Goal: Transaction & Acquisition: Book appointment/travel/reservation

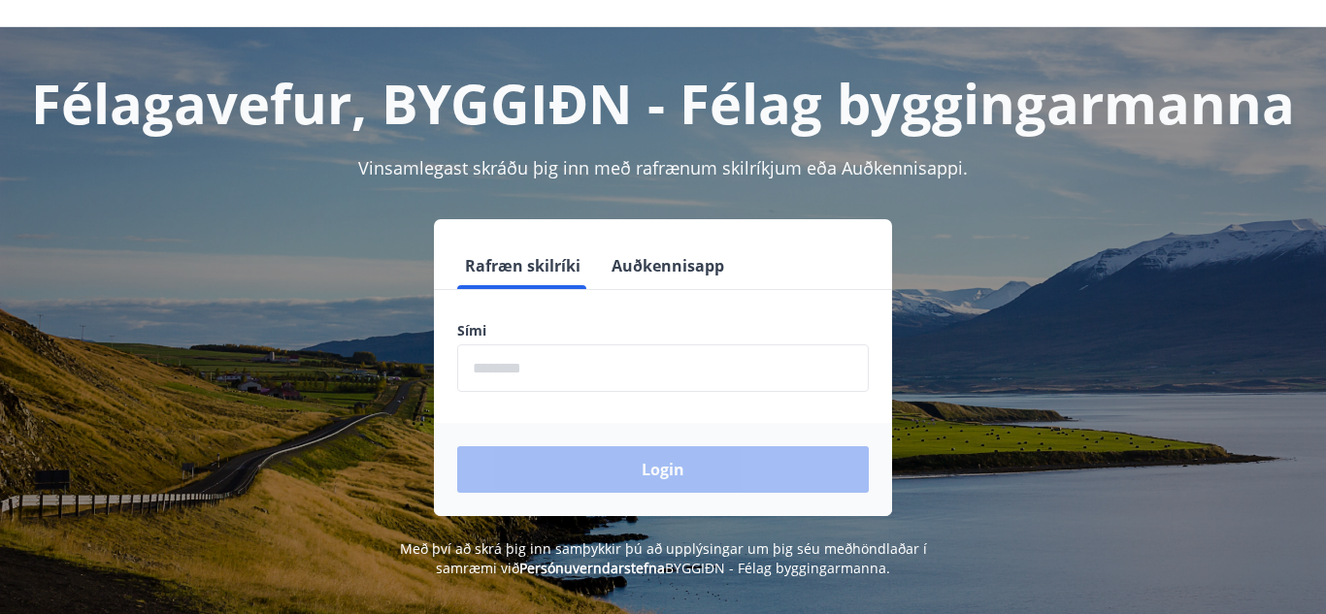
scroll to position [67, 0]
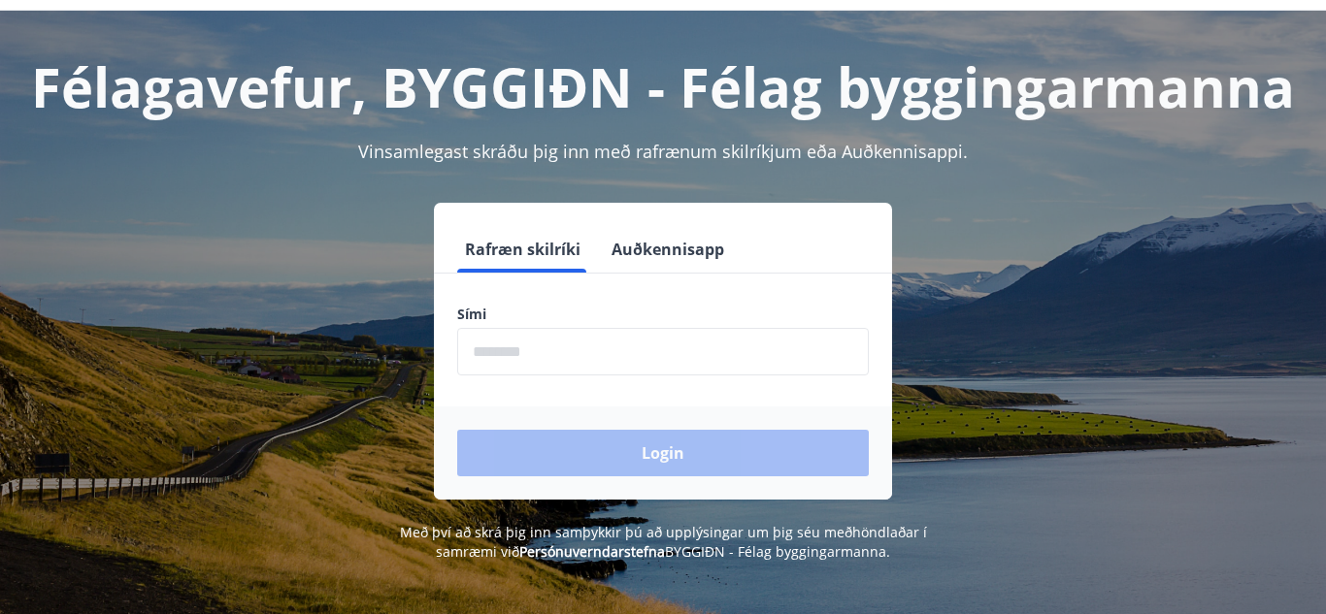
click at [621, 361] on input "phone" at bounding box center [663, 352] width 412 height 48
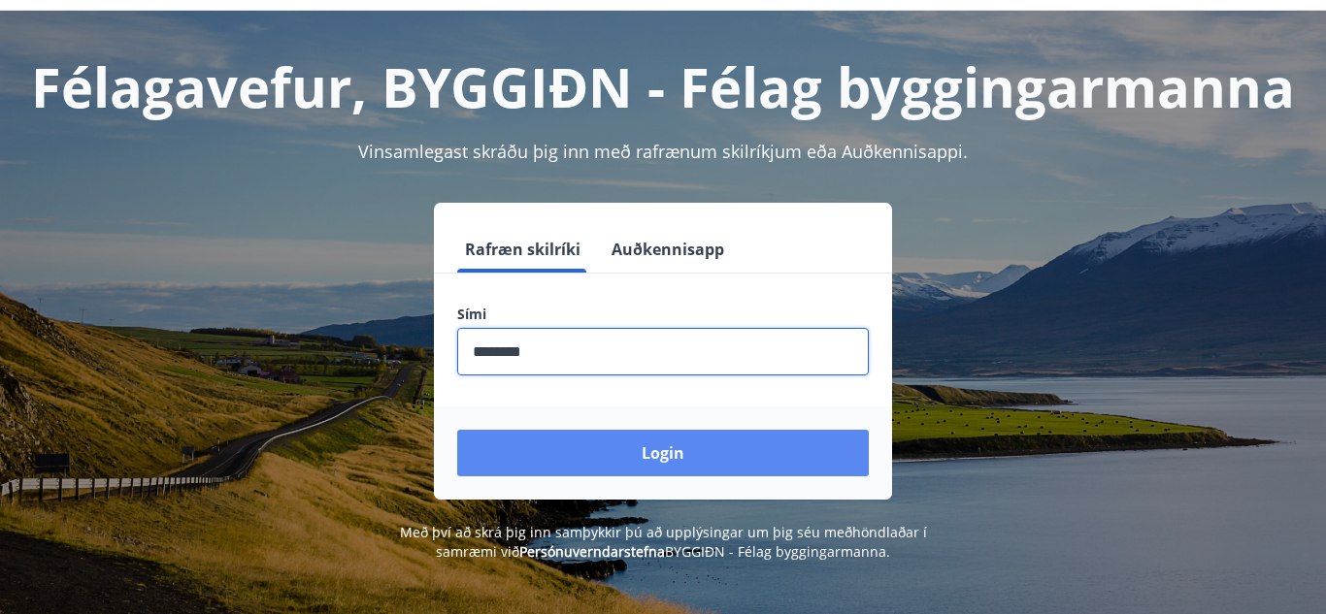
type input "********"
click at [623, 451] on button "Login" at bounding box center [663, 453] width 412 height 47
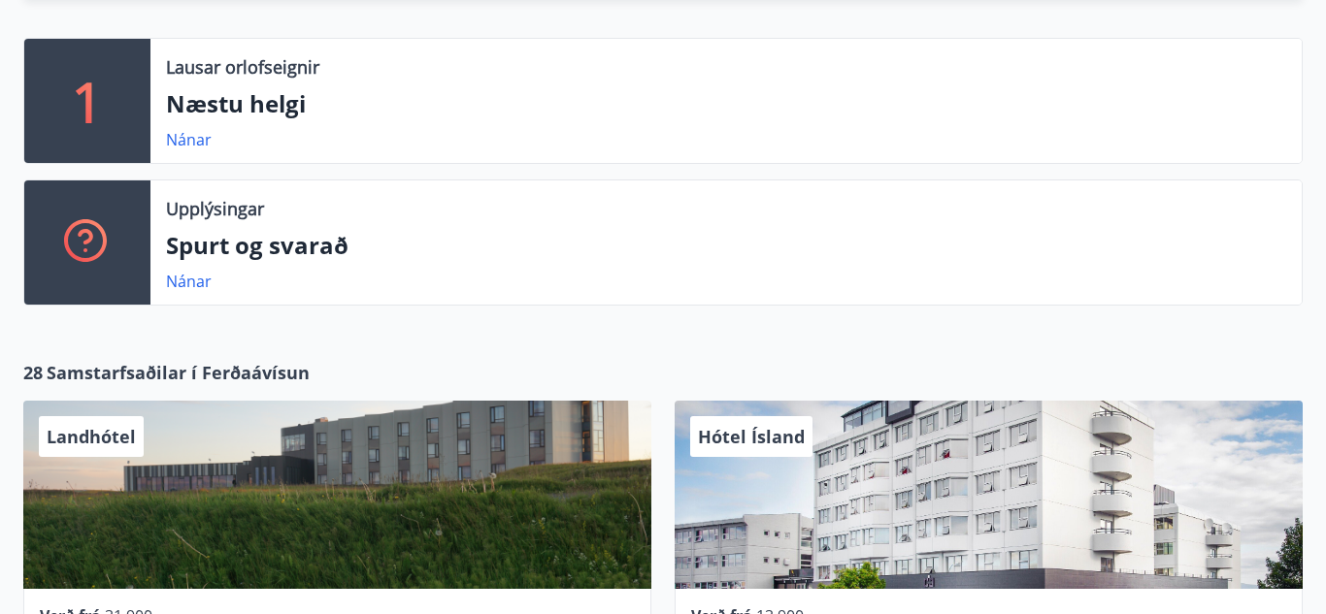
scroll to position [491, 0]
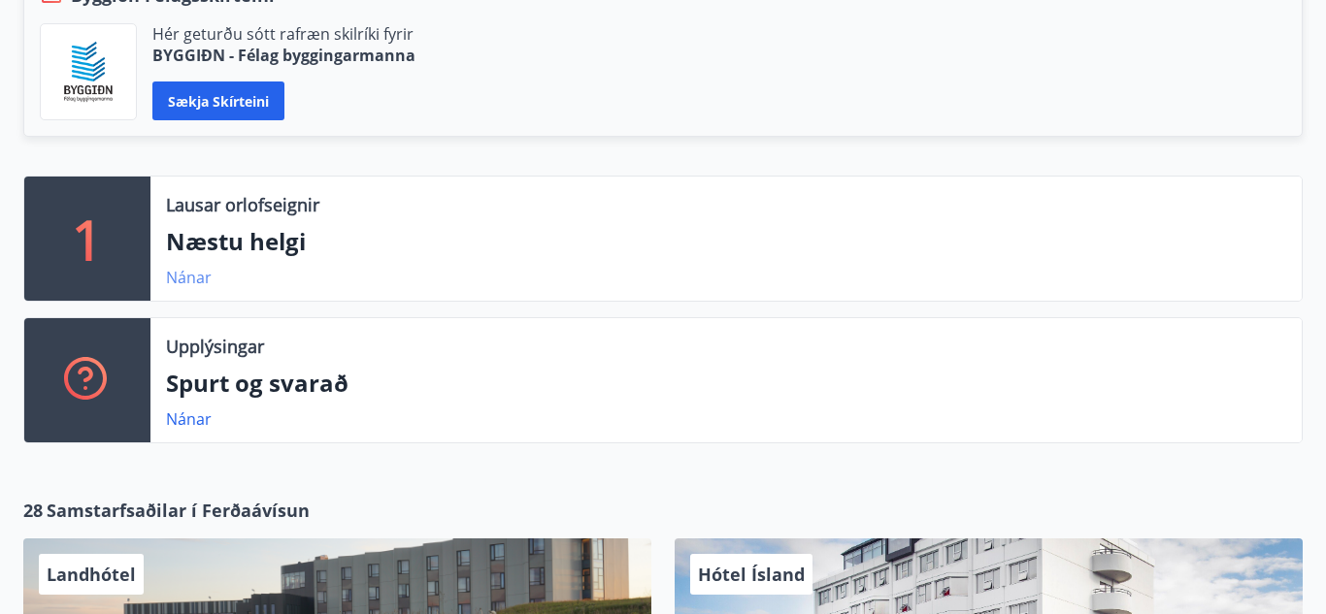
click at [192, 277] on link "Nánar" at bounding box center [189, 277] width 46 height 21
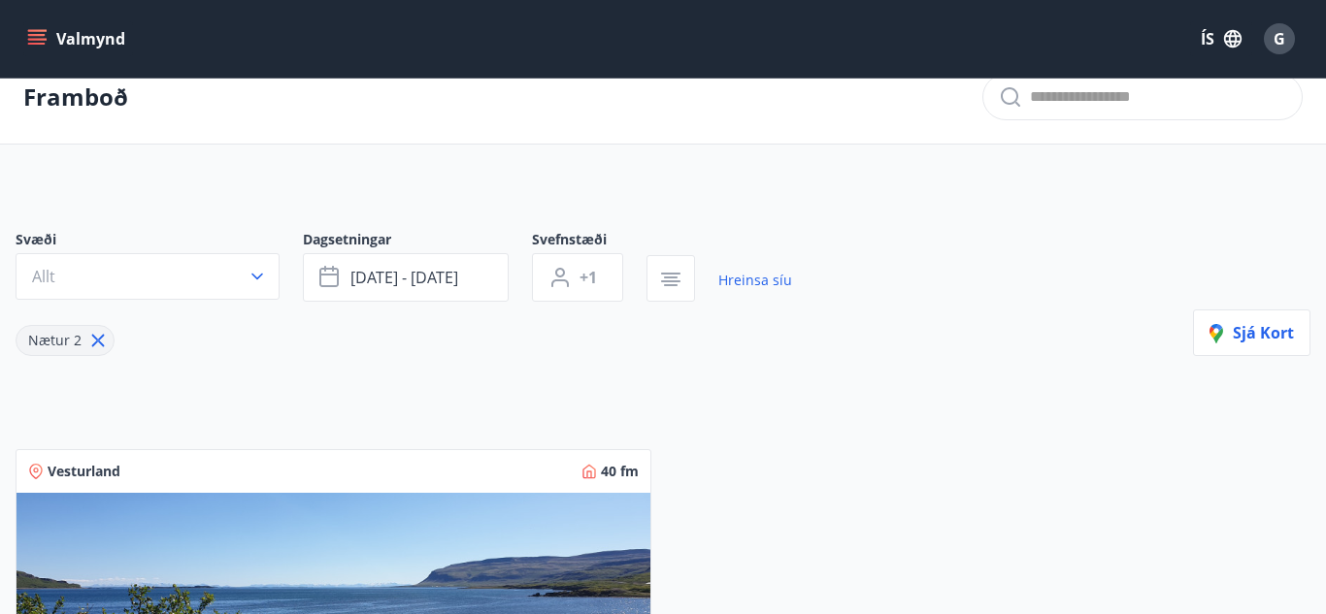
scroll to position [58, 0]
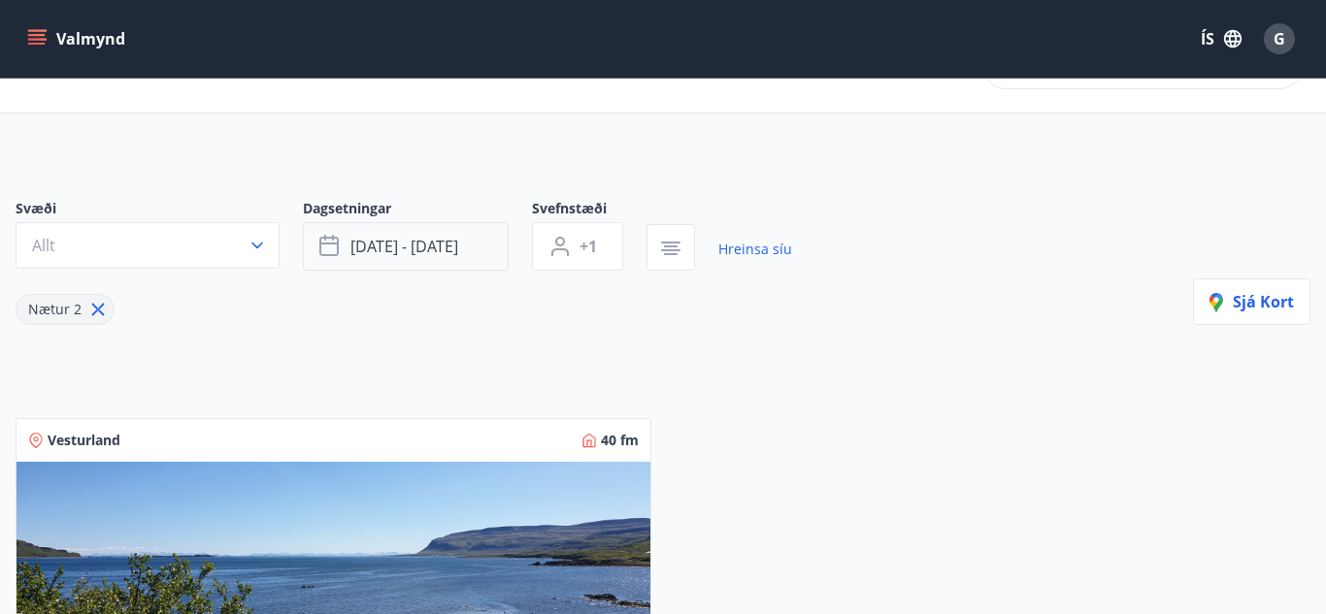
click at [331, 244] on icon "button" at bounding box center [328, 244] width 19 height 2
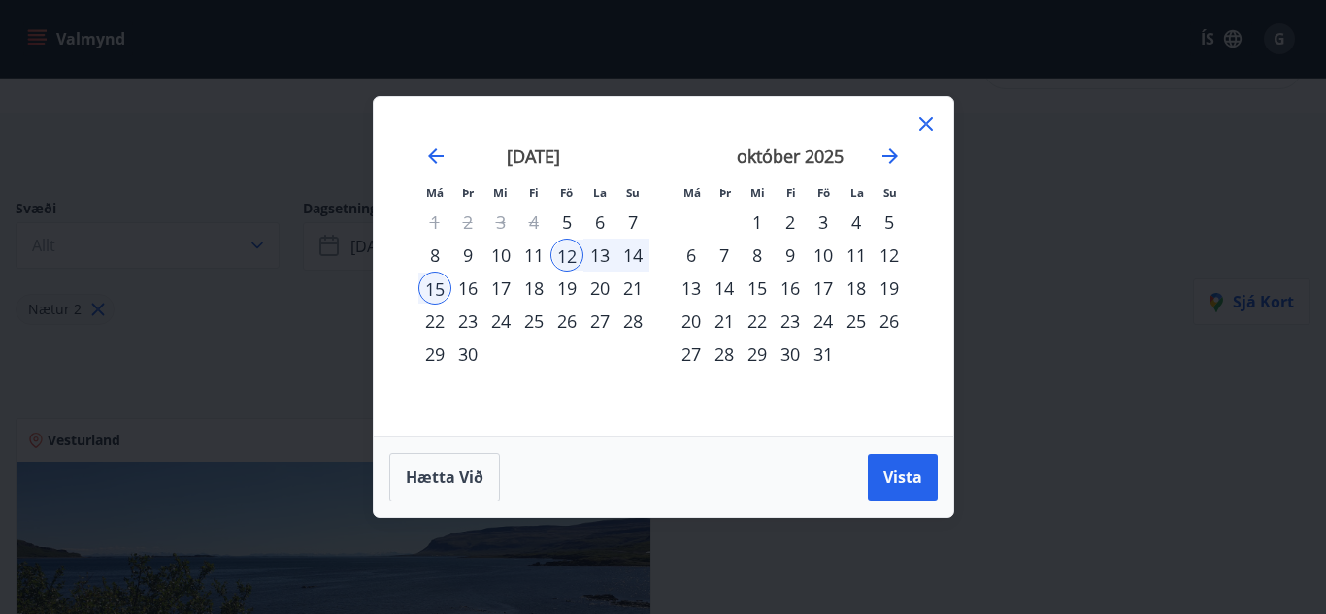
click at [466, 253] on div "9" at bounding box center [467, 255] width 33 height 33
click at [911, 473] on span "Vista" at bounding box center [902, 477] width 39 height 21
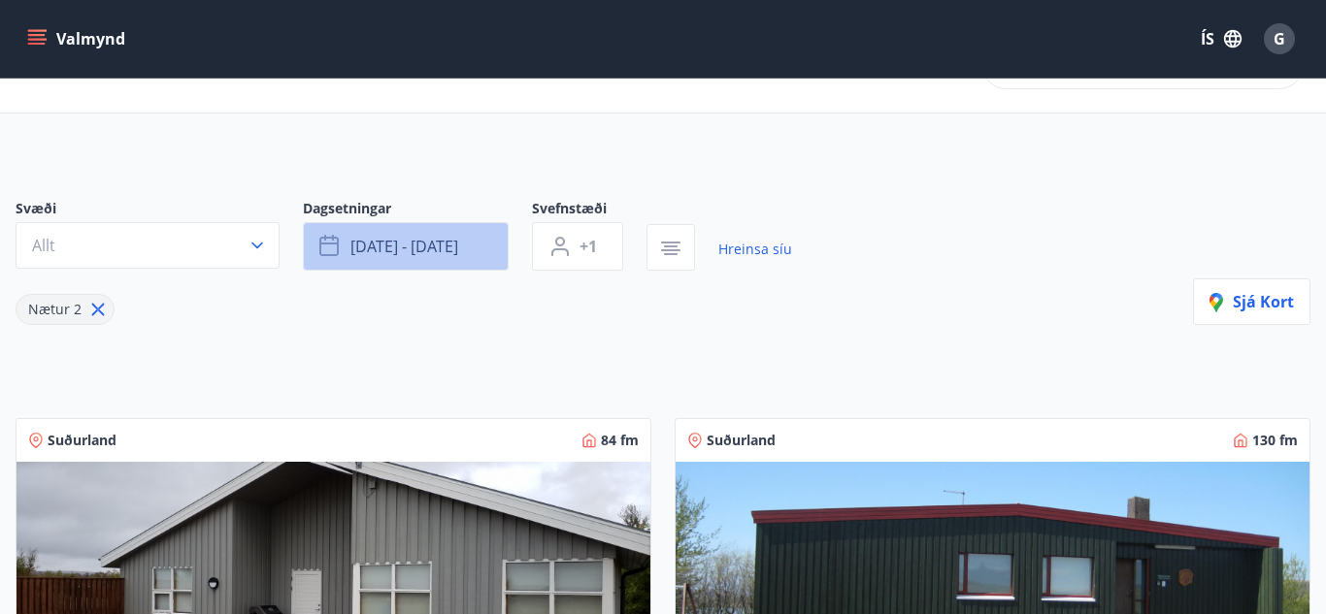
click at [452, 246] on span "[DATE] - [DATE]" at bounding box center [404, 246] width 108 height 21
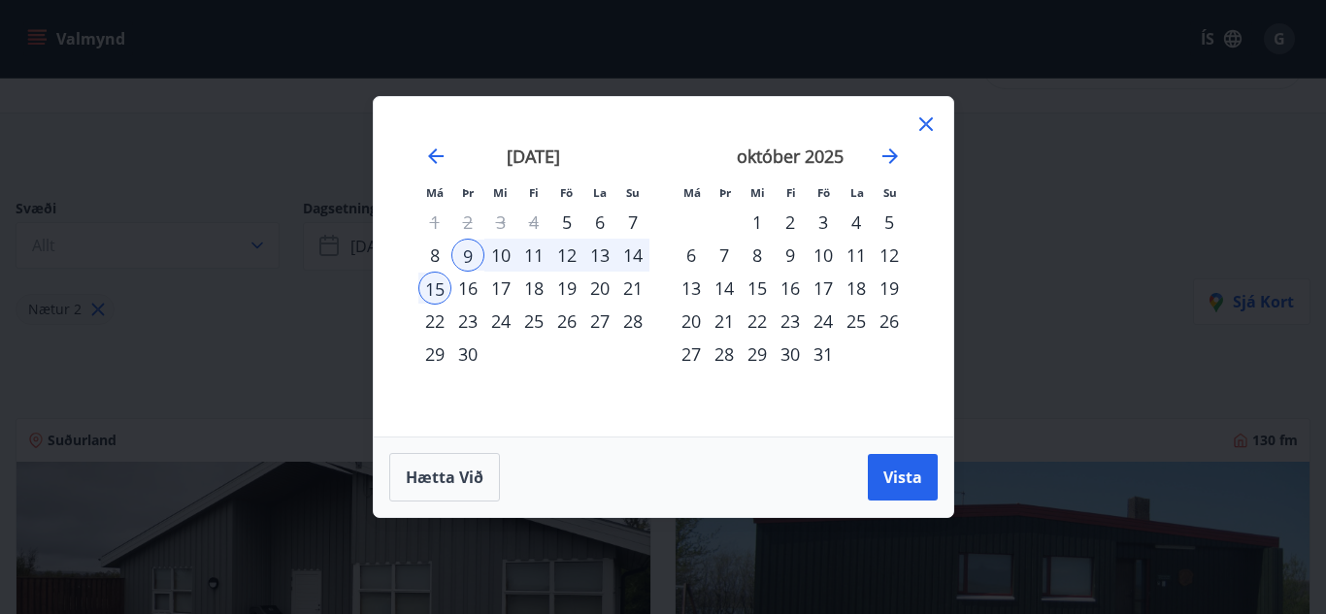
click at [633, 262] on div "14" at bounding box center [632, 255] width 33 height 33
click at [878, 478] on button "Vista" at bounding box center [903, 477] width 70 height 47
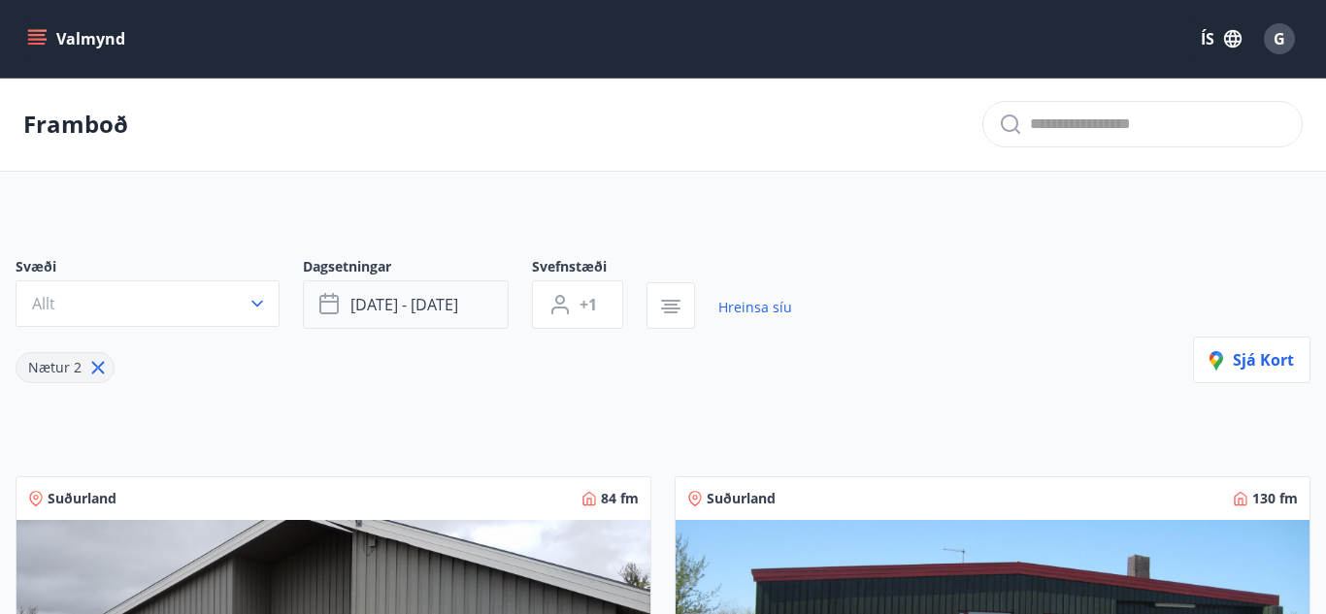
click at [471, 298] on button "[DATE] - [DATE]" at bounding box center [406, 304] width 206 height 49
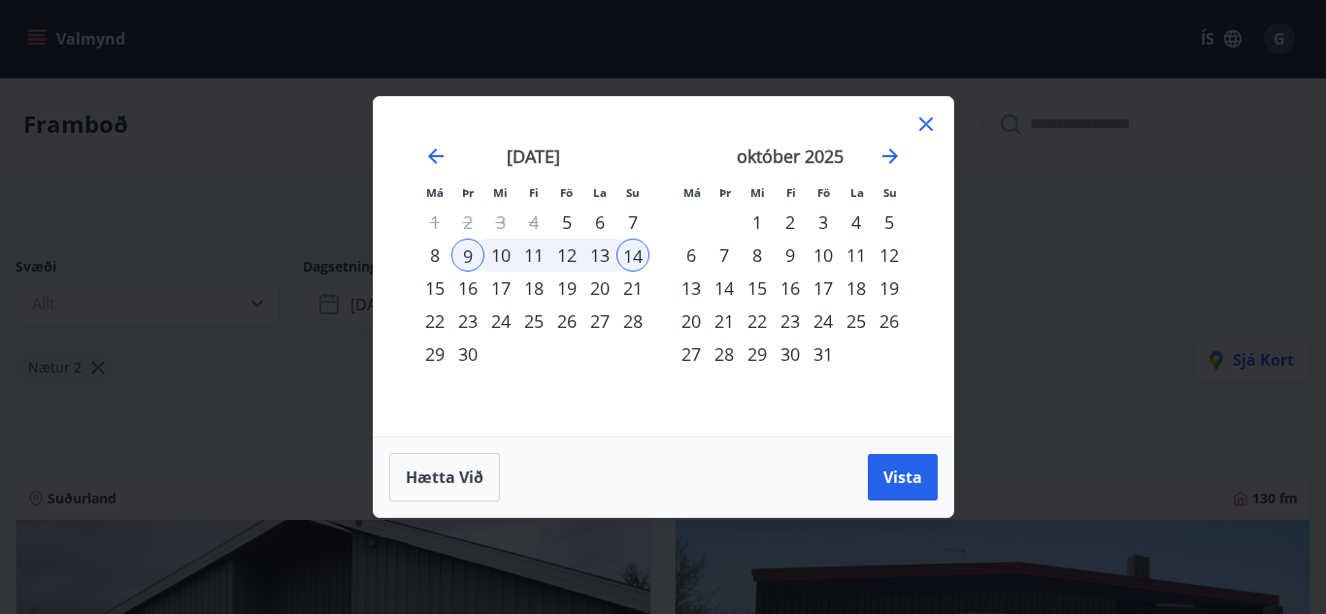
click at [573, 256] on div "12" at bounding box center [566, 255] width 33 height 33
click at [895, 475] on span "Vista" at bounding box center [902, 477] width 39 height 21
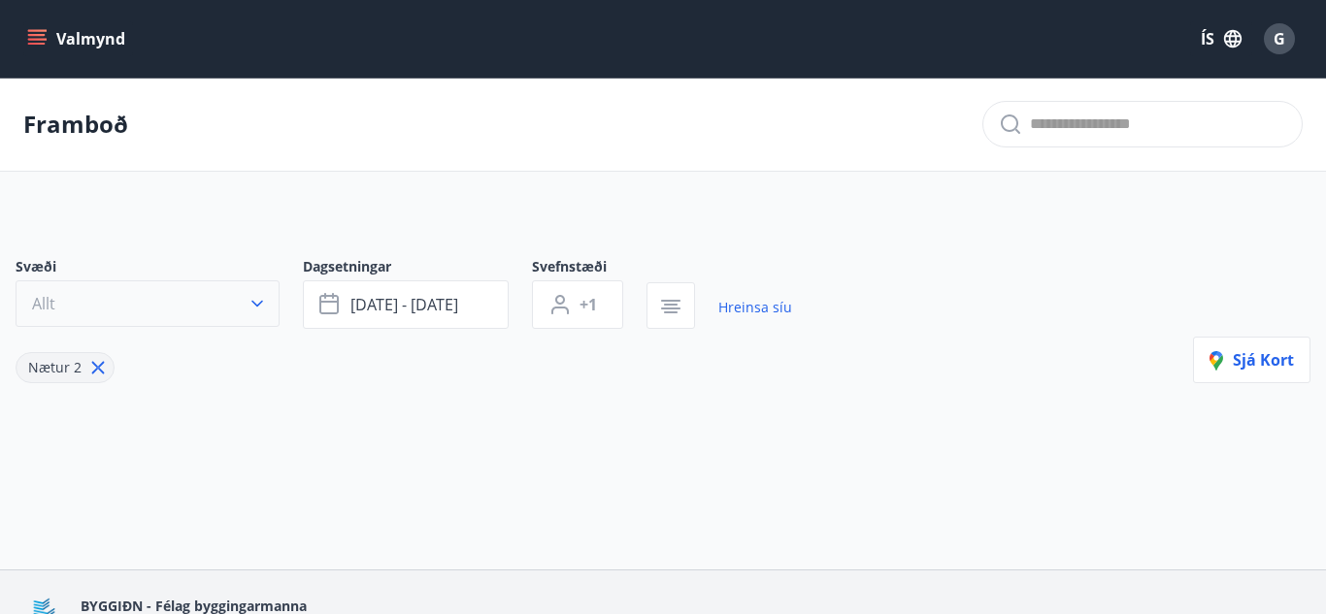
click at [263, 306] on icon "button" at bounding box center [256, 303] width 19 height 19
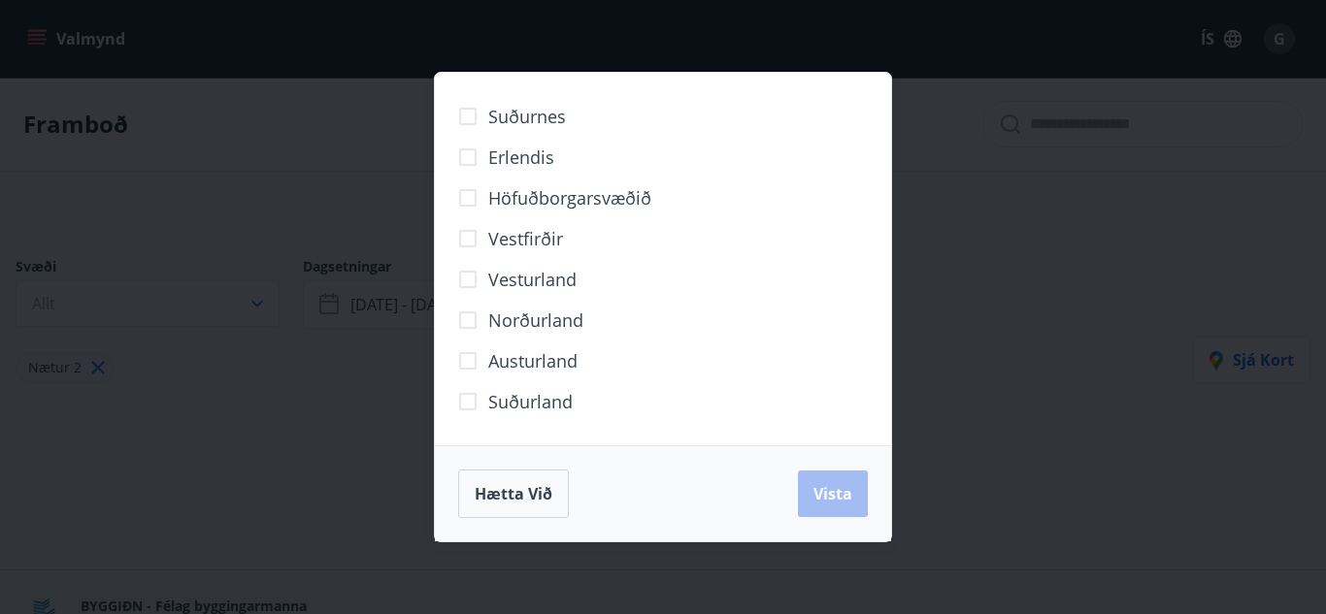
click at [932, 329] on div "Suðurnes Erlendis Höfuðborgarsvæðið Vestfirðir Vesturland Norðurland Austurland…" at bounding box center [663, 307] width 1326 height 614
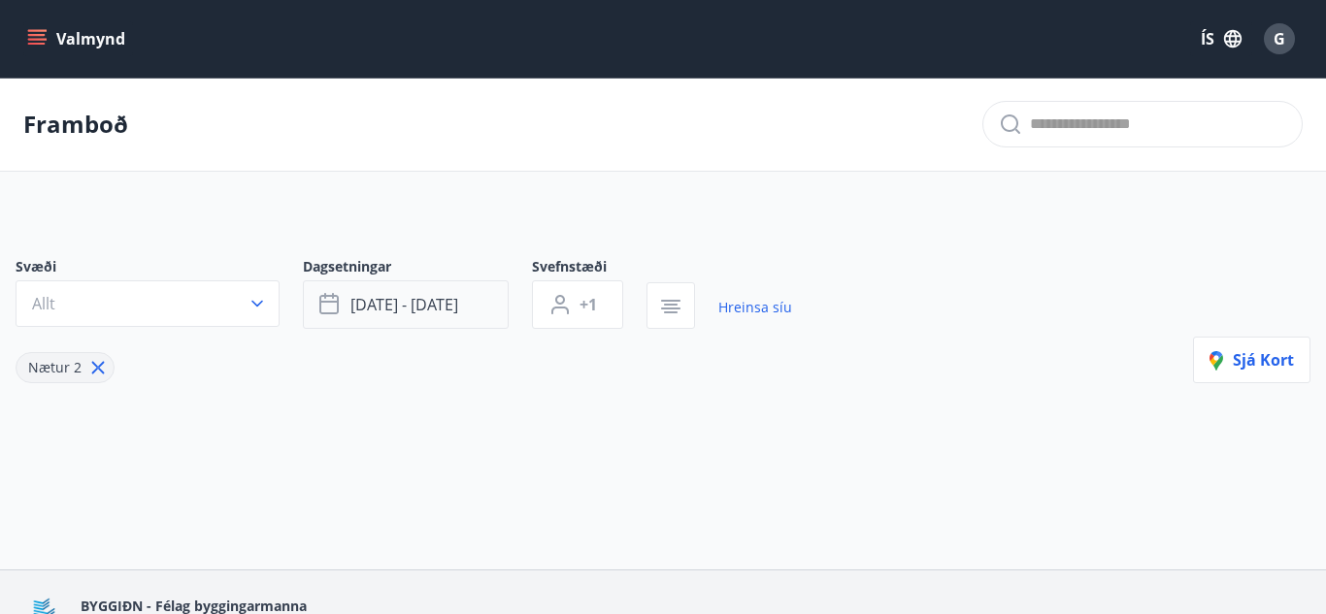
click at [427, 309] on span "sep 12 - sep 14" at bounding box center [404, 304] width 108 height 21
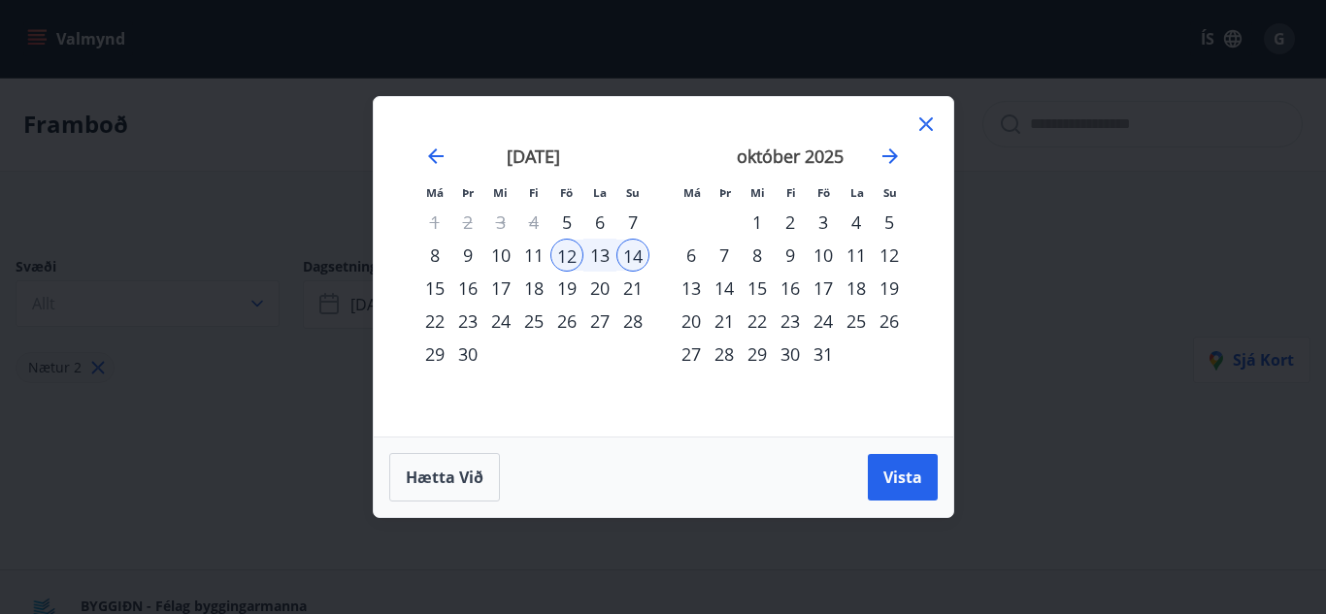
click at [463, 255] on div "9" at bounding box center [467, 255] width 33 height 33
click at [565, 253] on div "12" at bounding box center [566, 255] width 33 height 33
click at [885, 465] on button "Vista" at bounding box center [903, 477] width 70 height 47
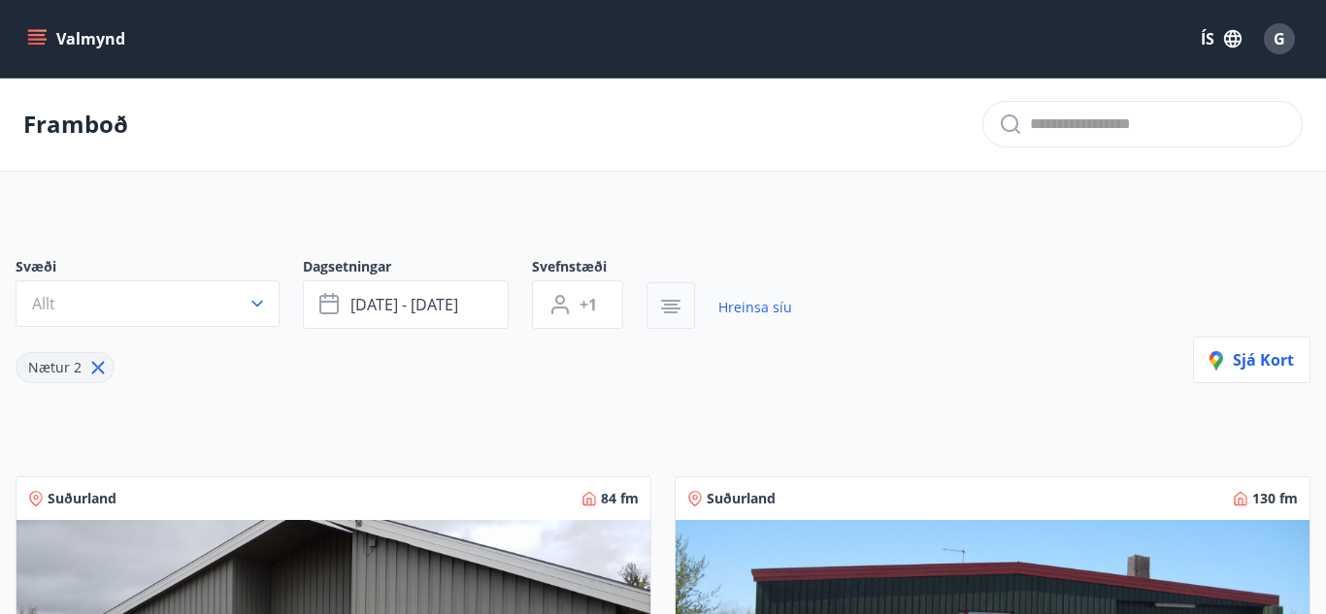
click at [668, 310] on icon "button" at bounding box center [670, 306] width 23 height 23
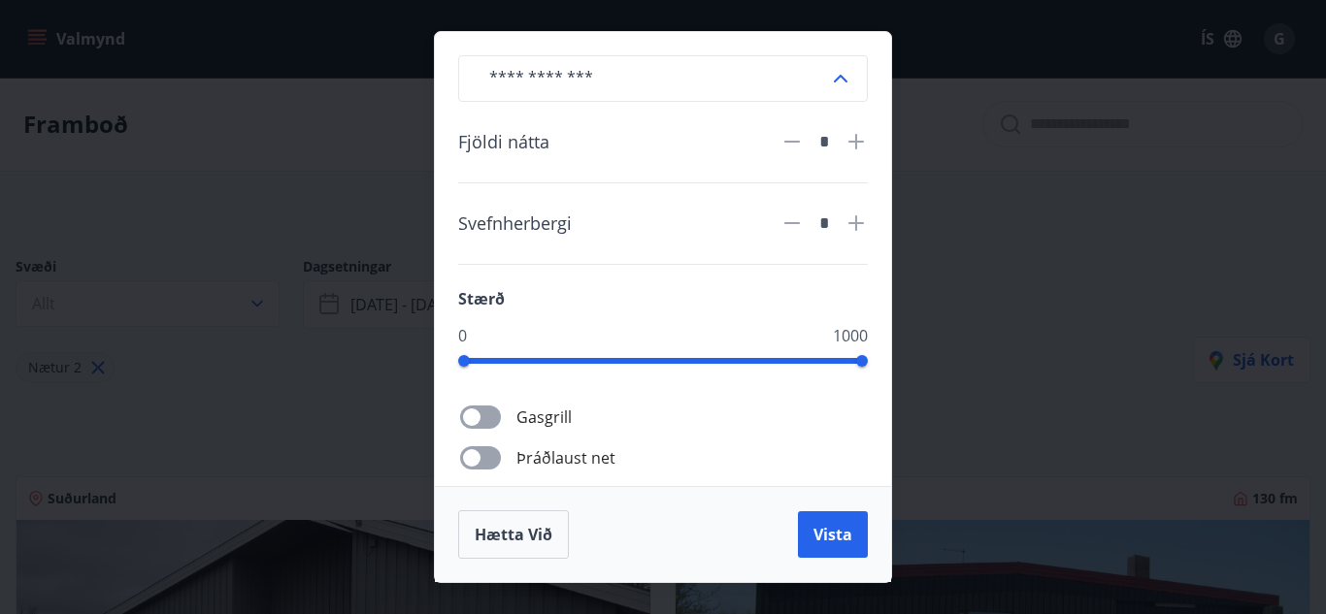
click at [796, 142] on icon at bounding box center [792, 142] width 16 height 2
click at [793, 141] on icon at bounding box center [792, 142] width 16 height 2
click at [793, 141] on icon at bounding box center [791, 141] width 23 height 23
click at [866, 140] on icon at bounding box center [855, 141] width 23 height 23
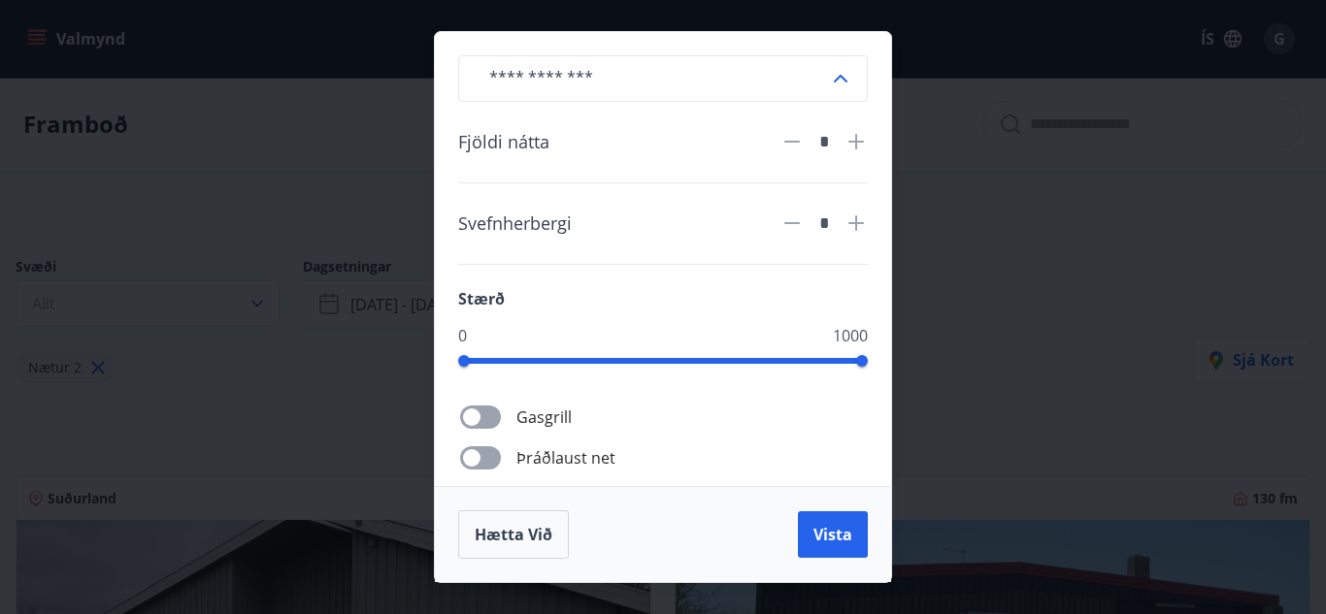
click at [858, 141] on icon at bounding box center [855, 141] width 23 height 23
click at [289, 402] on div "​ Fjöldi nátta * Svefnherbergi * Stærð 0 1000 Gasgrill Þráðlaust net Uppþvottav…" at bounding box center [663, 307] width 1326 height 614
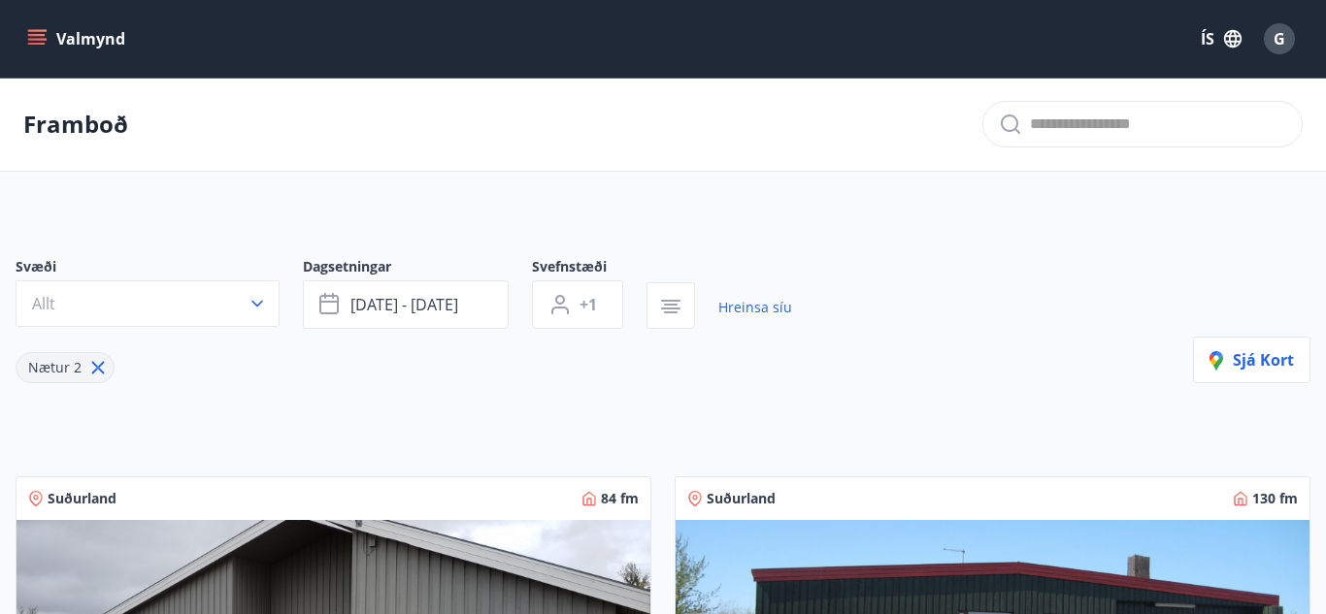
click at [296, 305] on div "Svæði Allt" at bounding box center [159, 293] width 287 height 72
click at [271, 307] on button "Allt" at bounding box center [148, 303] width 264 height 47
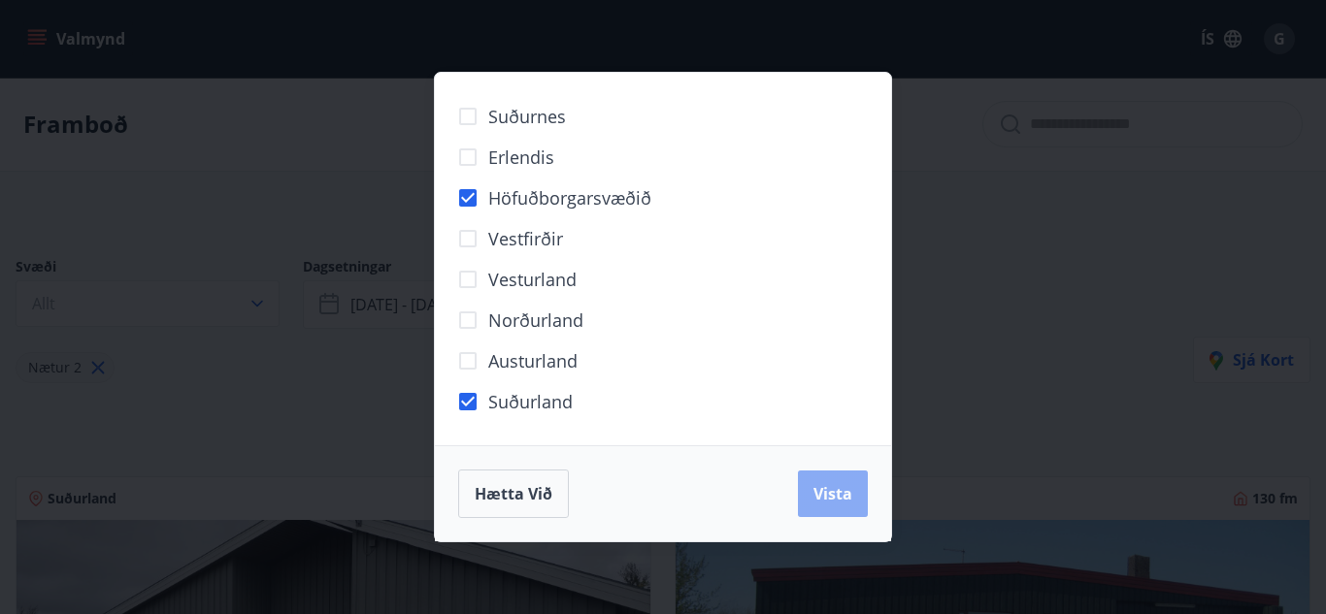
click at [818, 492] on span "Vista" at bounding box center [832, 493] width 39 height 21
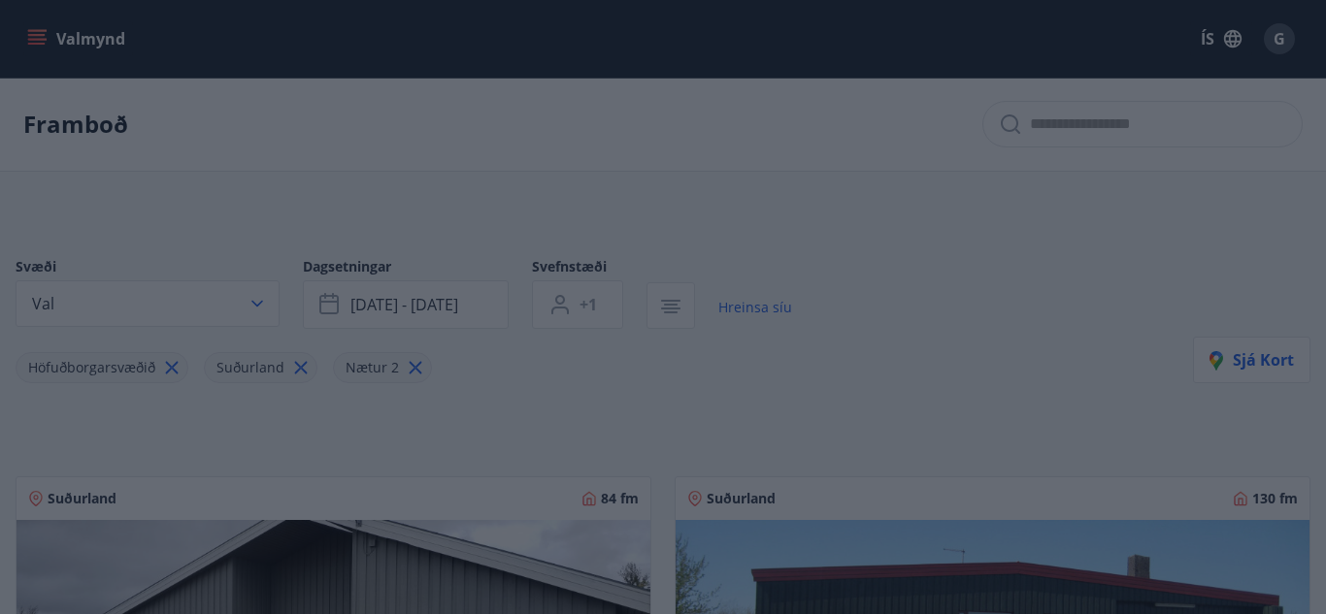
type input "*"
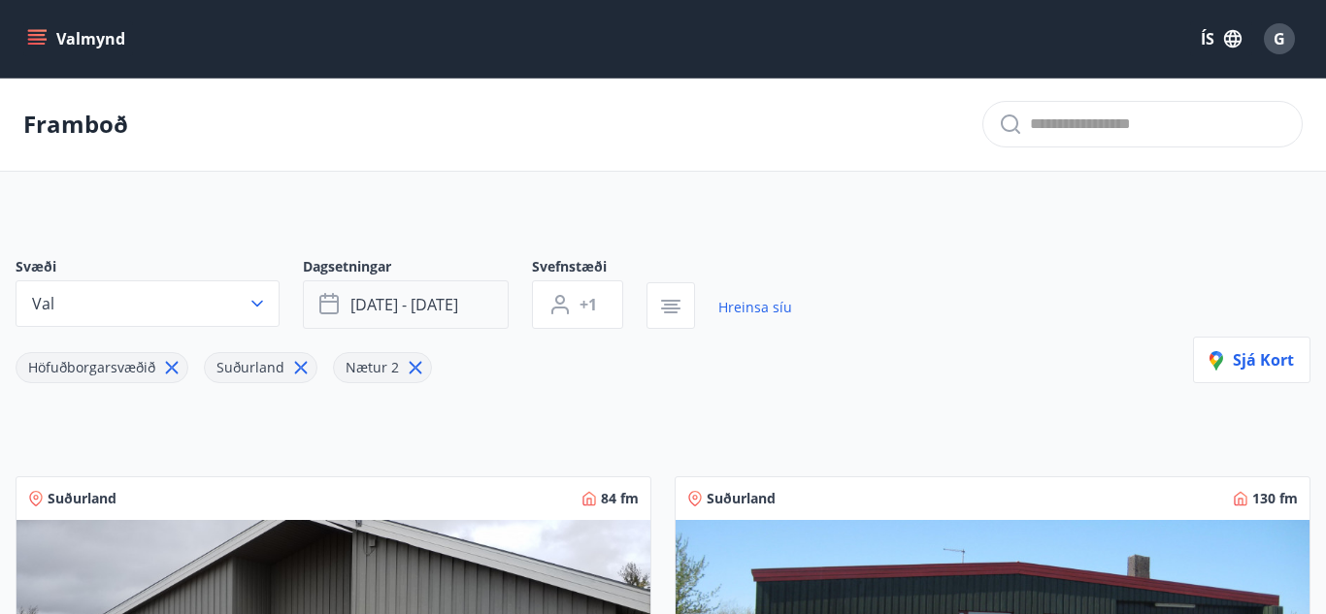
click at [452, 312] on span "sep 09 - sep 12" at bounding box center [404, 304] width 108 height 21
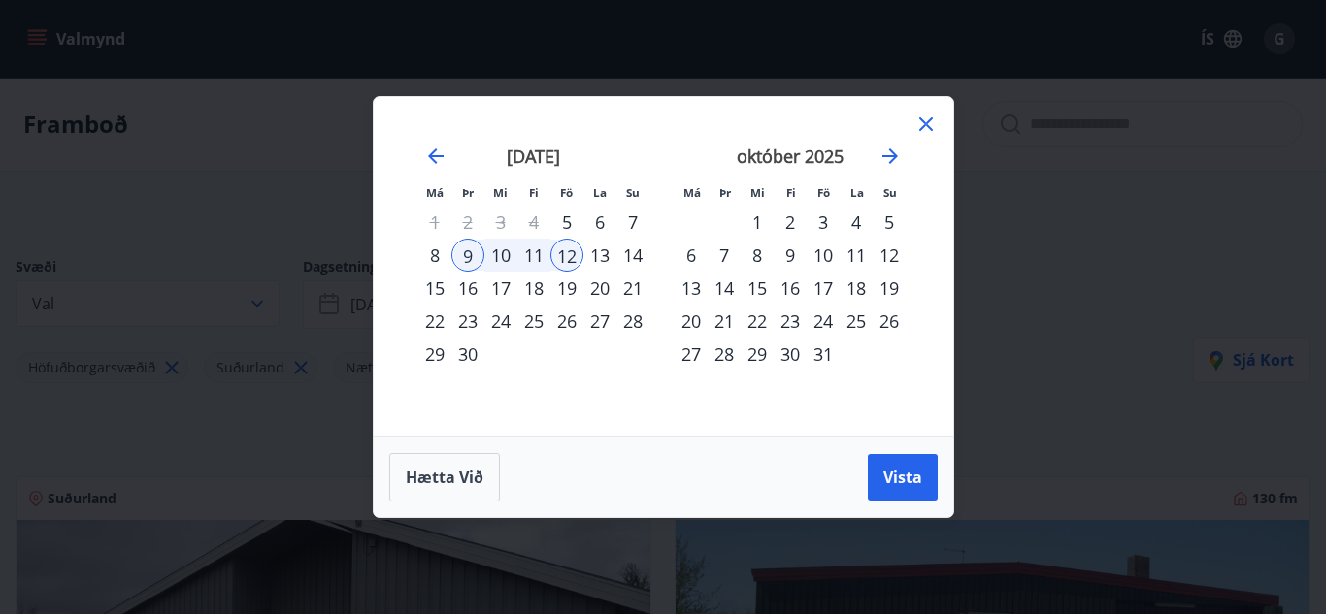
click at [507, 257] on div "10" at bounding box center [500, 255] width 33 height 33
drag, startPoint x: 887, startPoint y: 468, endPoint x: 889, endPoint y: 478, distance: 9.9
click at [887, 467] on span "Vista" at bounding box center [902, 477] width 39 height 21
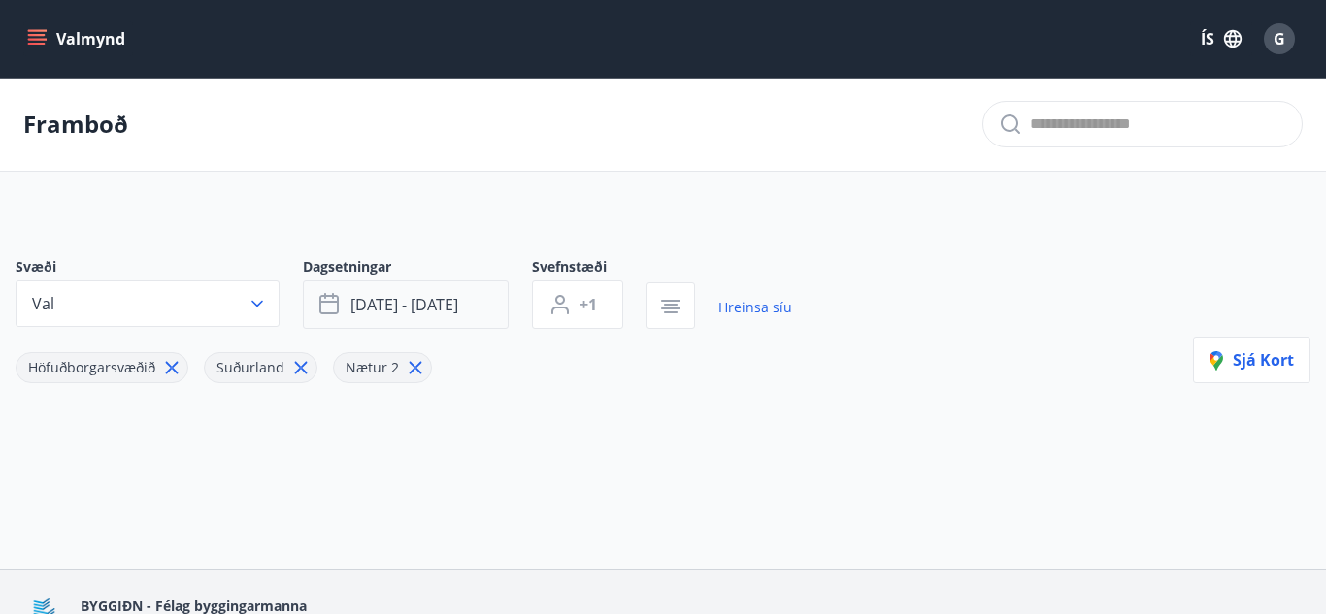
click at [407, 296] on span "sep 10 - sep 12" at bounding box center [404, 304] width 108 height 21
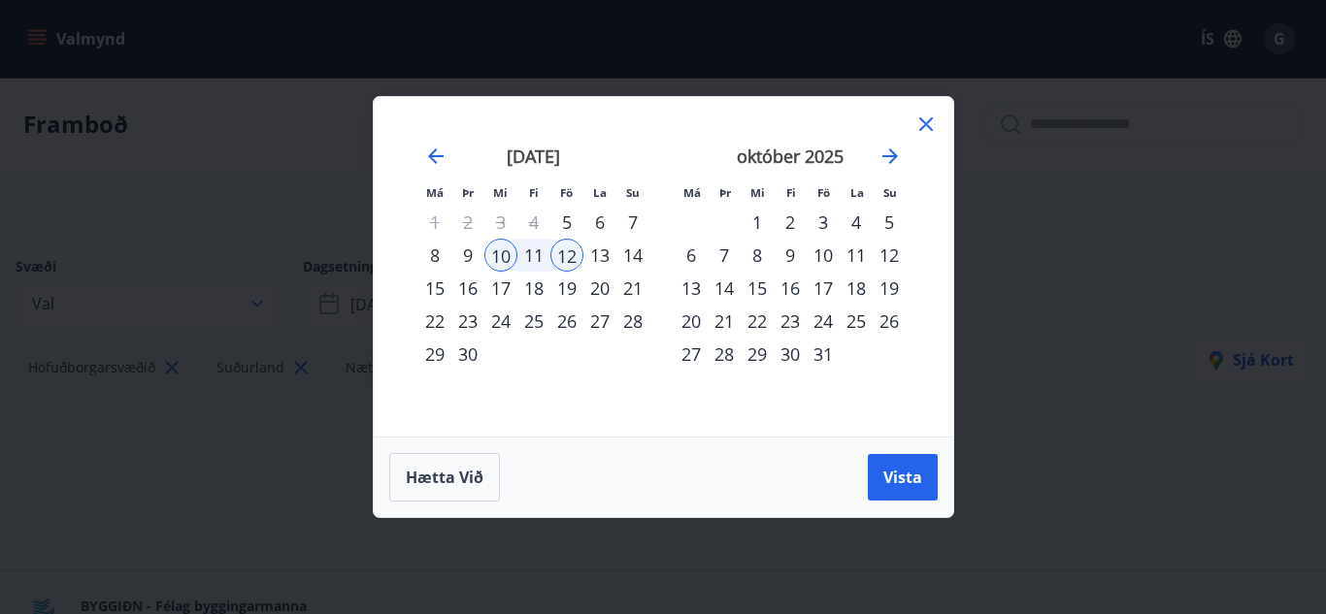
click at [468, 249] on div "9" at bounding box center [467, 255] width 33 height 33
click at [890, 469] on span "Vista" at bounding box center [902, 477] width 39 height 21
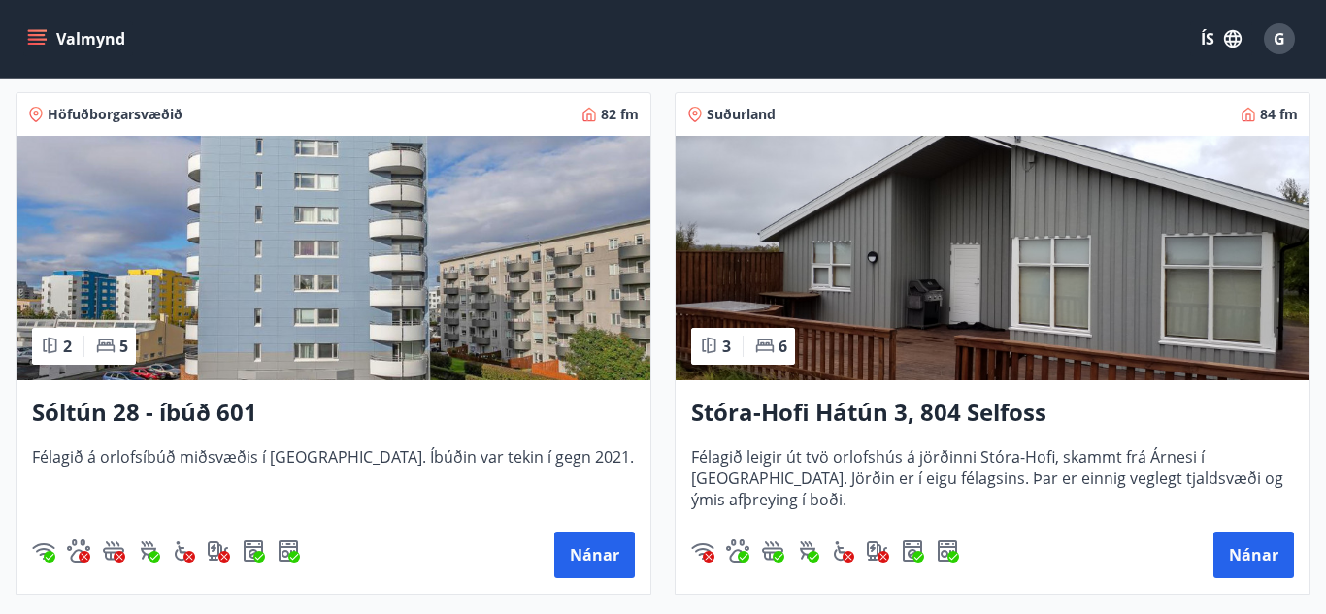
scroll to position [407, 0]
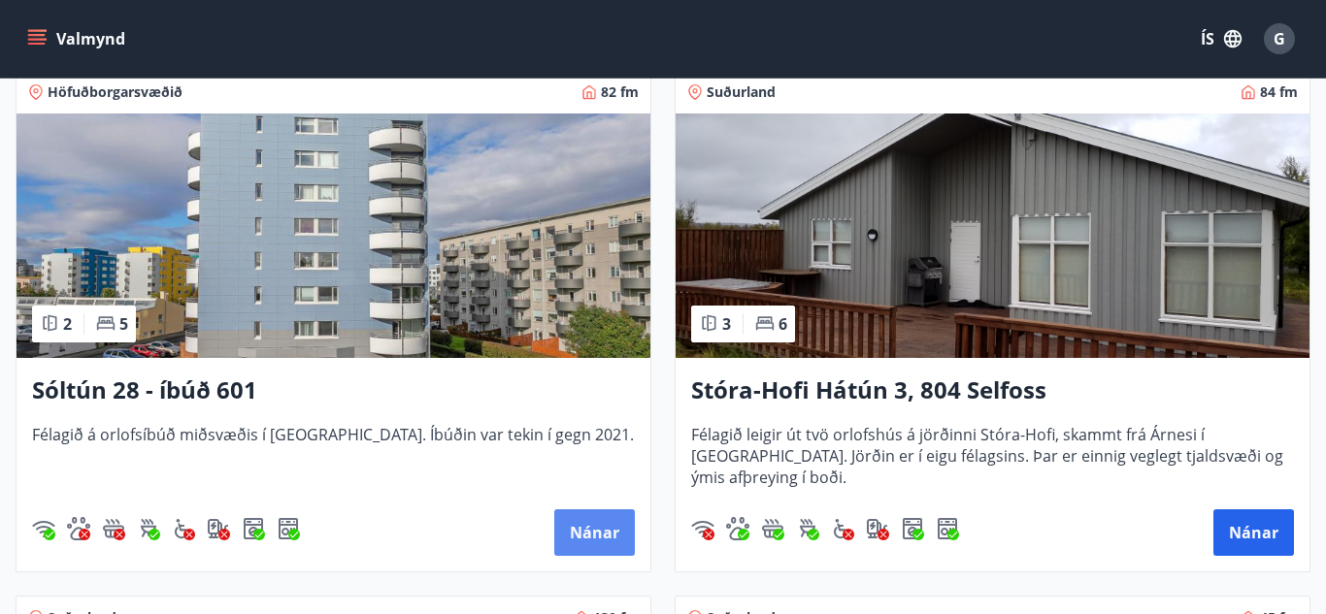
click at [597, 540] on button "Nánar" at bounding box center [594, 533] width 81 height 47
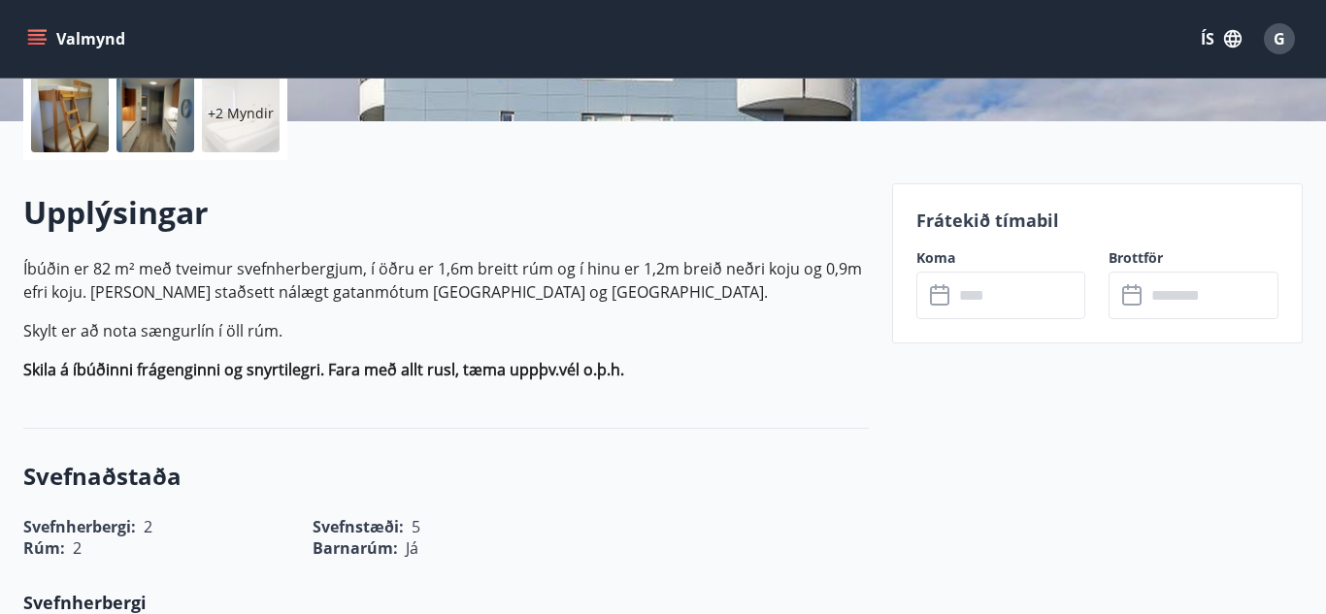
scroll to position [517, 0]
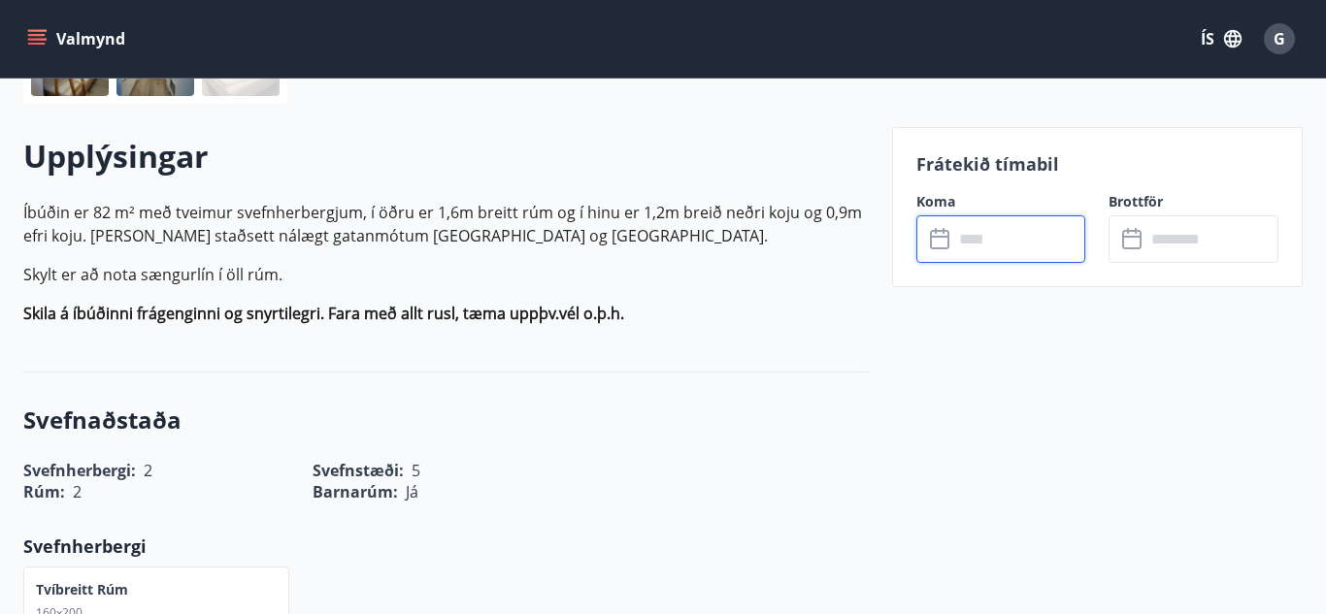
click at [953, 237] on input "text" at bounding box center [1019, 239] width 133 height 48
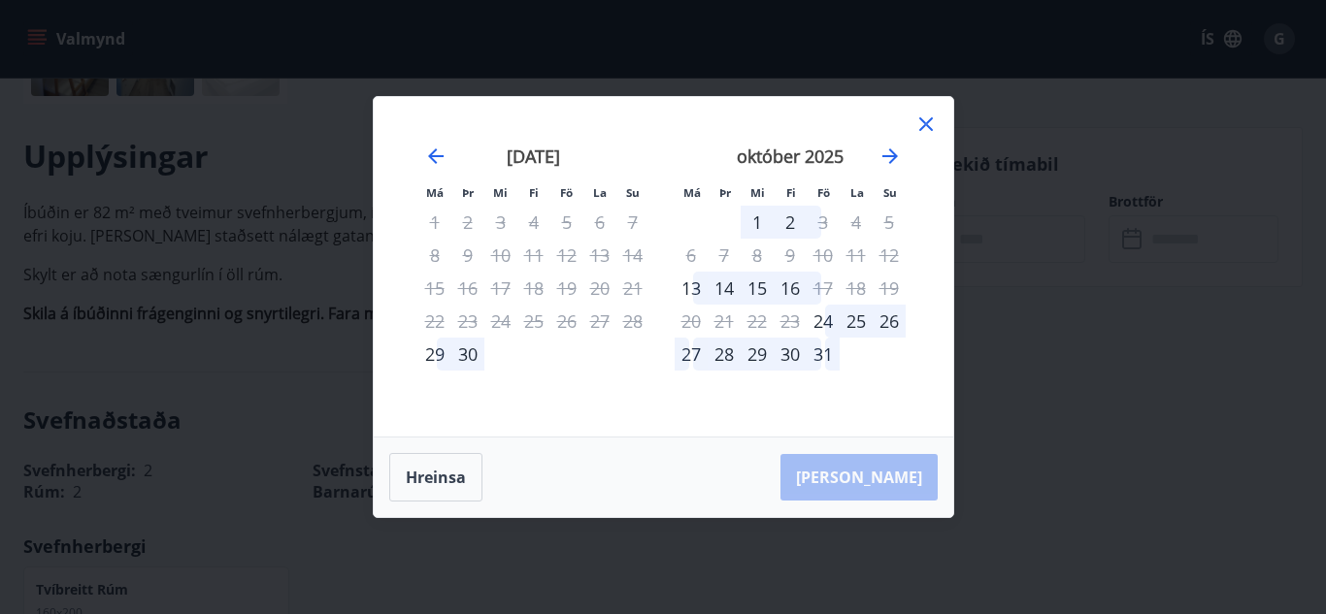
click at [925, 126] on icon at bounding box center [925, 124] width 23 height 23
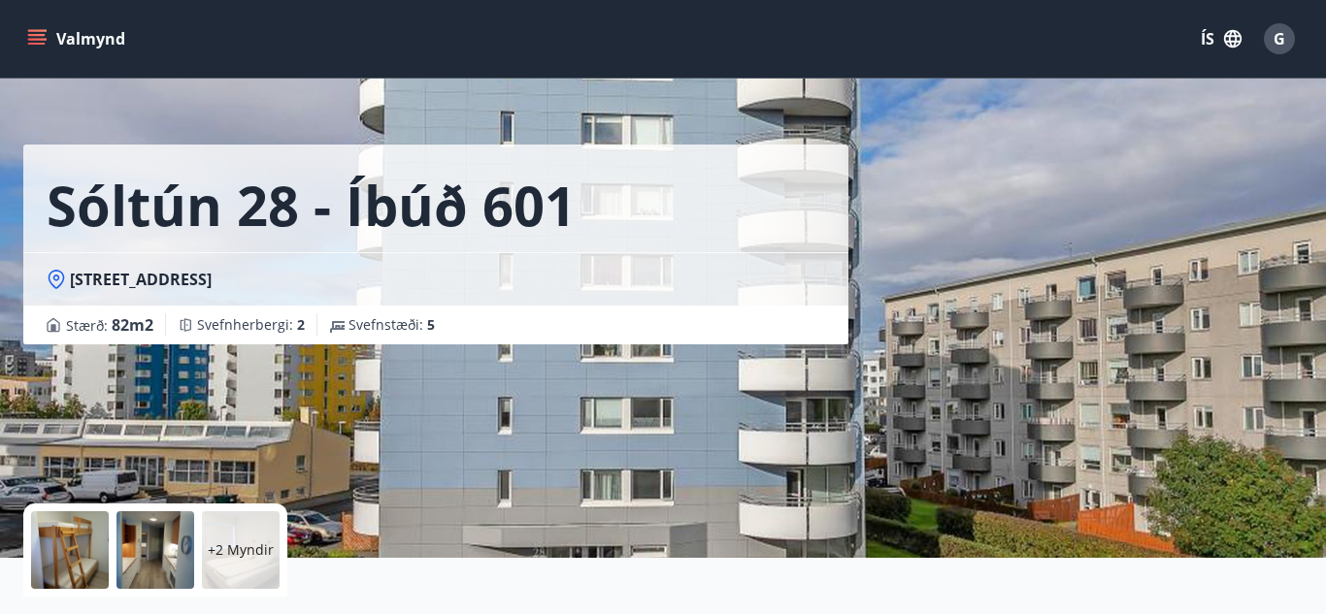
scroll to position [0, 0]
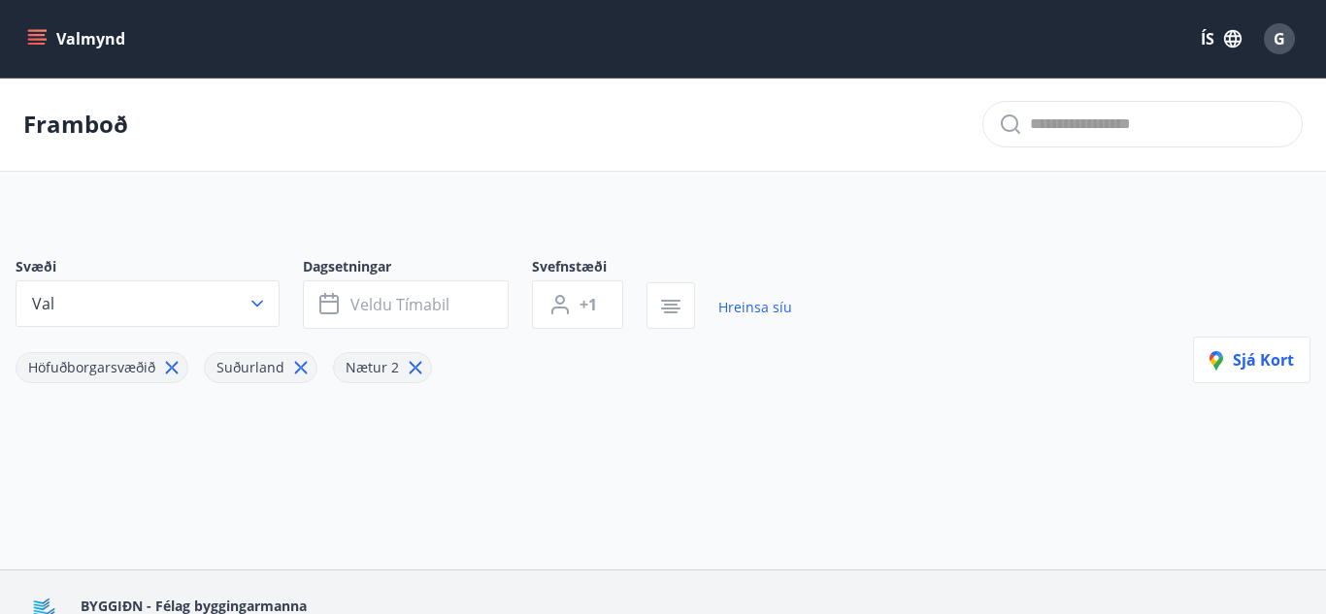
type input "*"
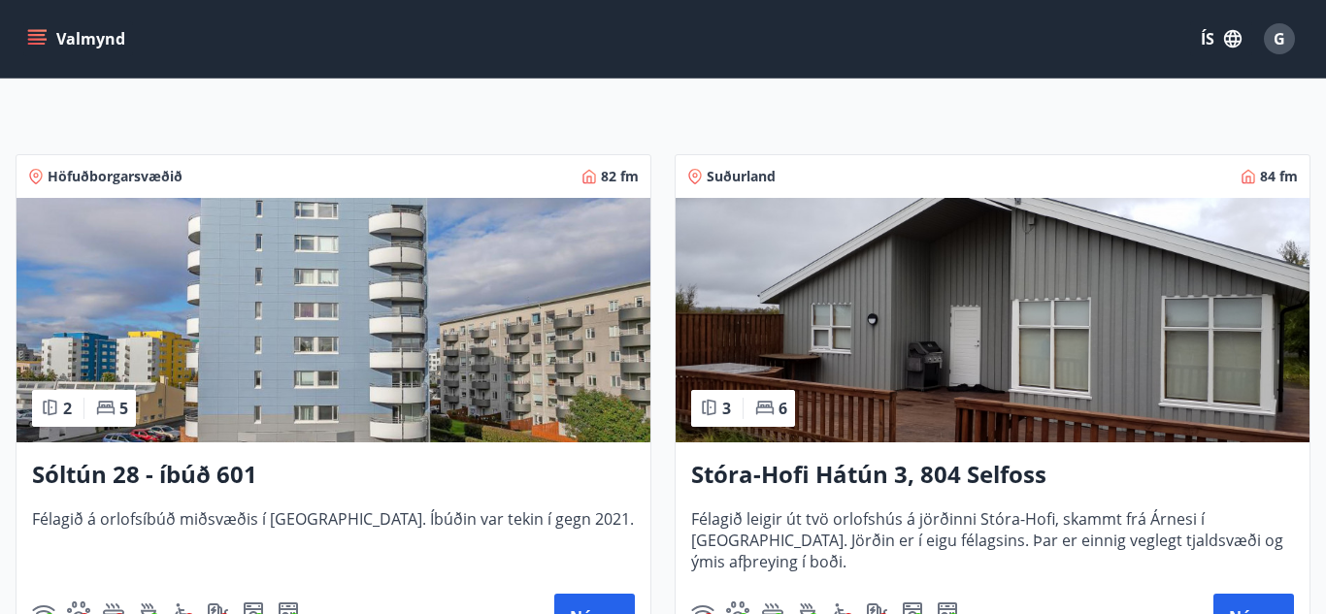
scroll to position [374, 0]
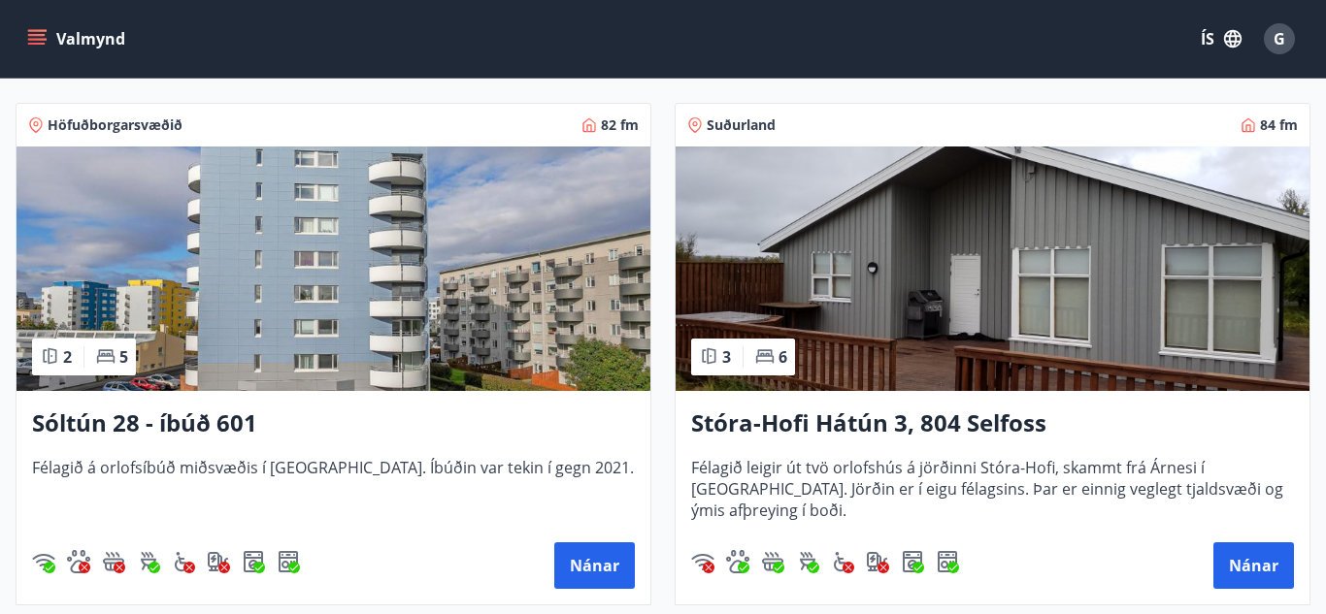
click at [843, 302] on img at bounding box center [992, 269] width 634 height 245
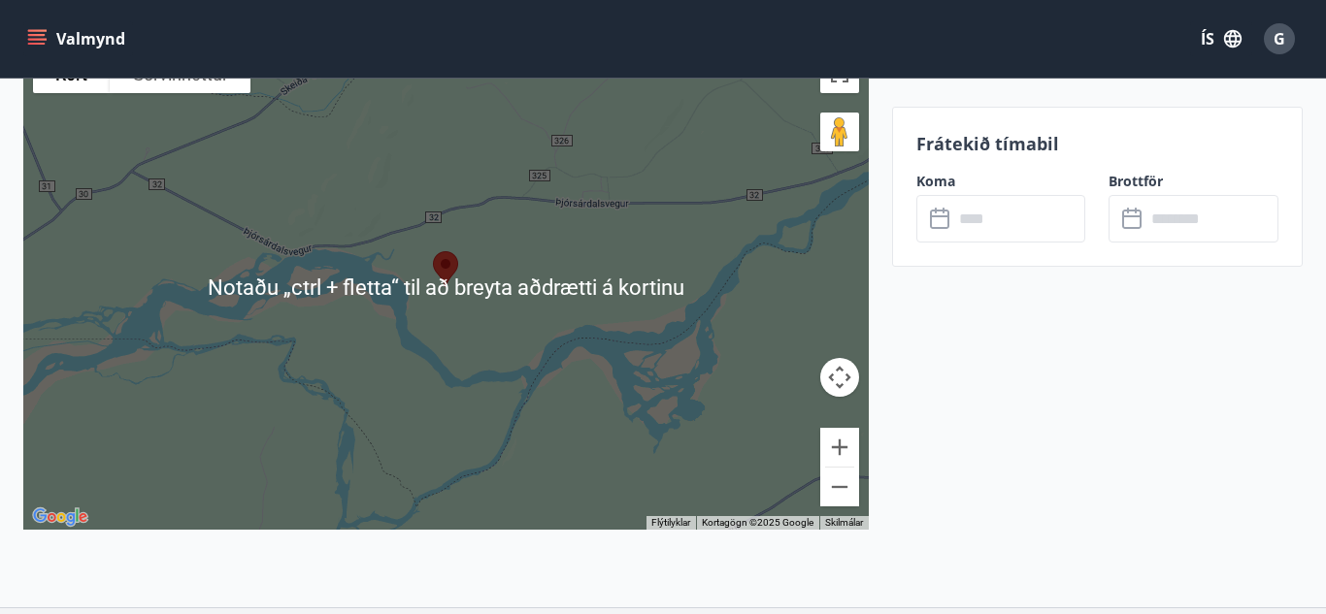
scroll to position [2920, 0]
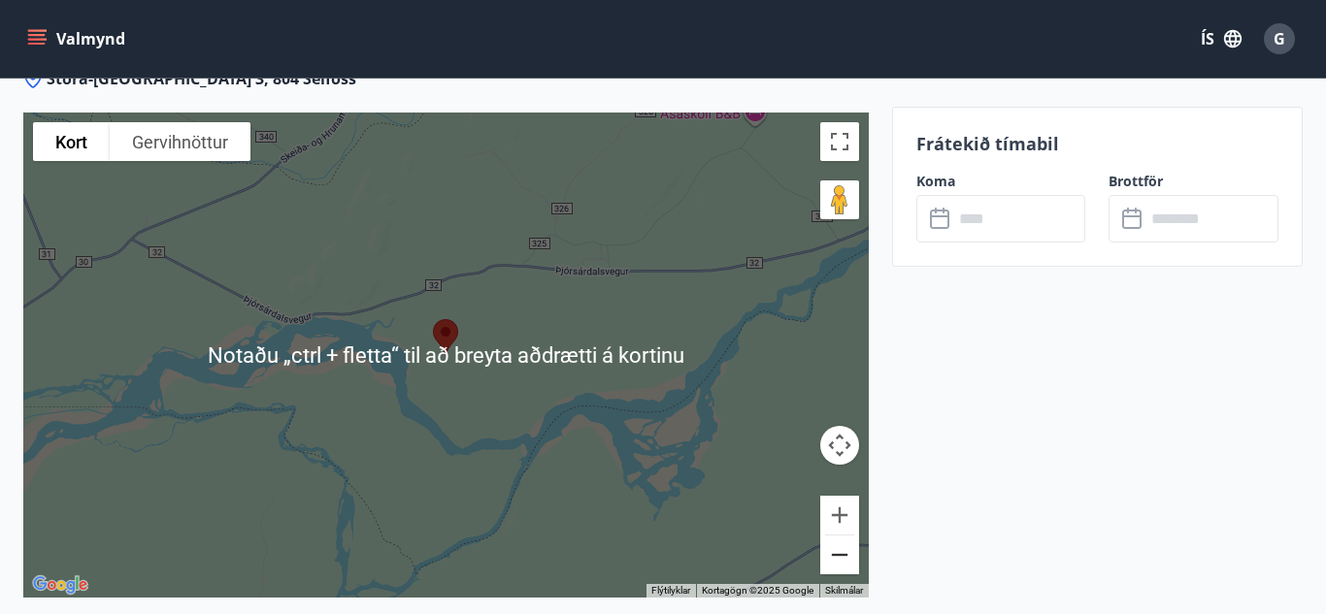
click at [837, 550] on button "Minnka" at bounding box center [839, 555] width 39 height 39
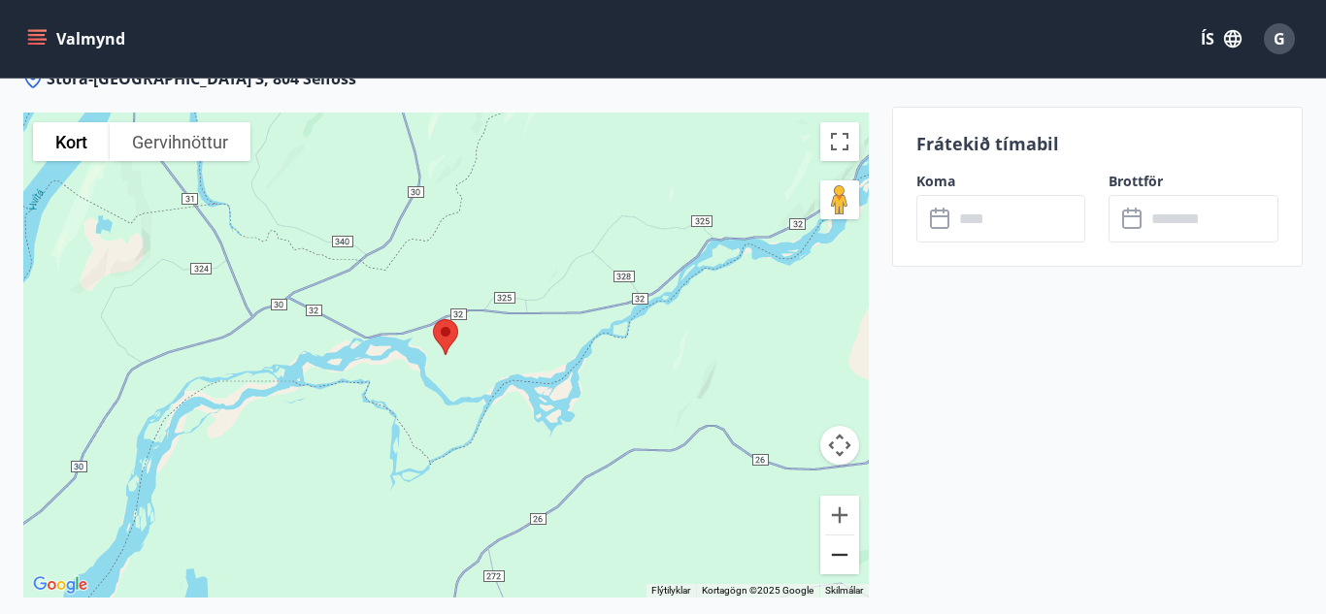
click at [837, 547] on button "Minnka" at bounding box center [839, 555] width 39 height 39
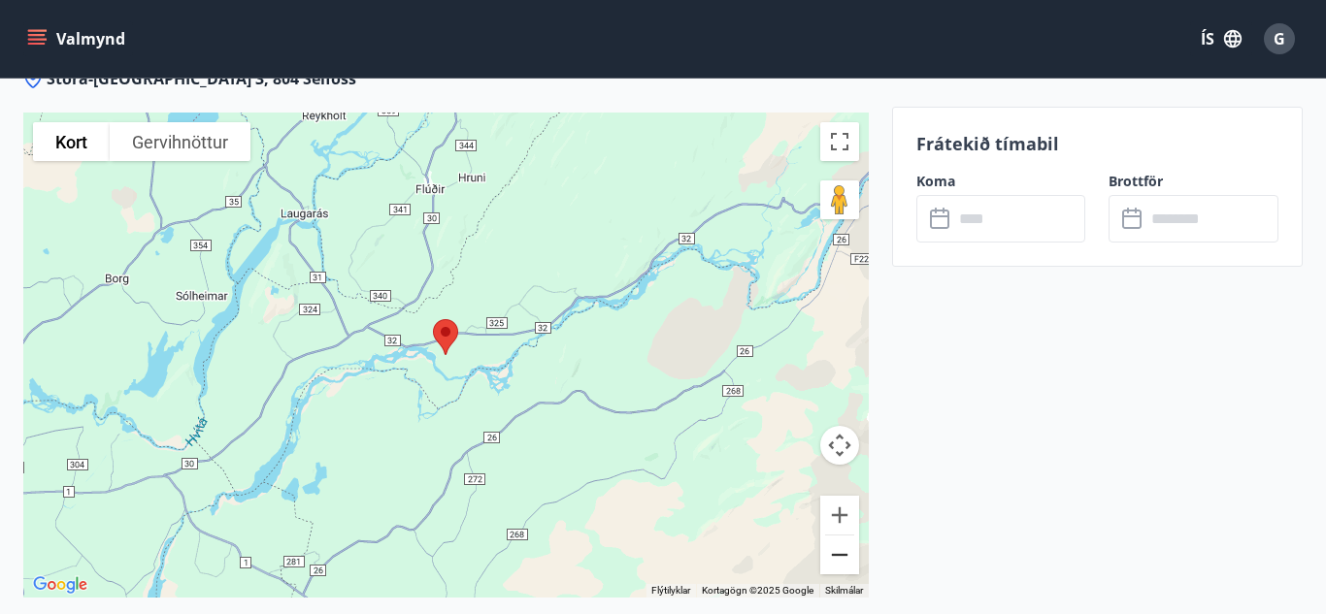
click at [839, 554] on button "Minnka" at bounding box center [839, 555] width 39 height 39
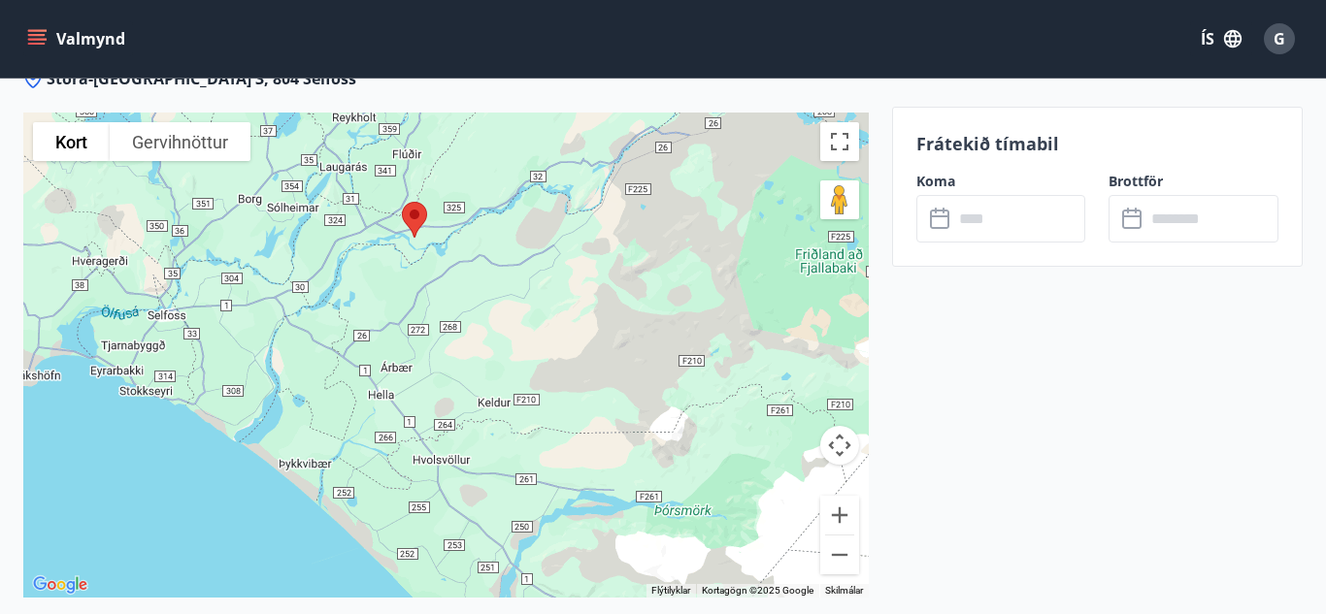
drag, startPoint x: 605, startPoint y: 475, endPoint x: 578, endPoint y: 322, distance: 154.6
click at [578, 322] on div at bounding box center [445, 355] width 845 height 485
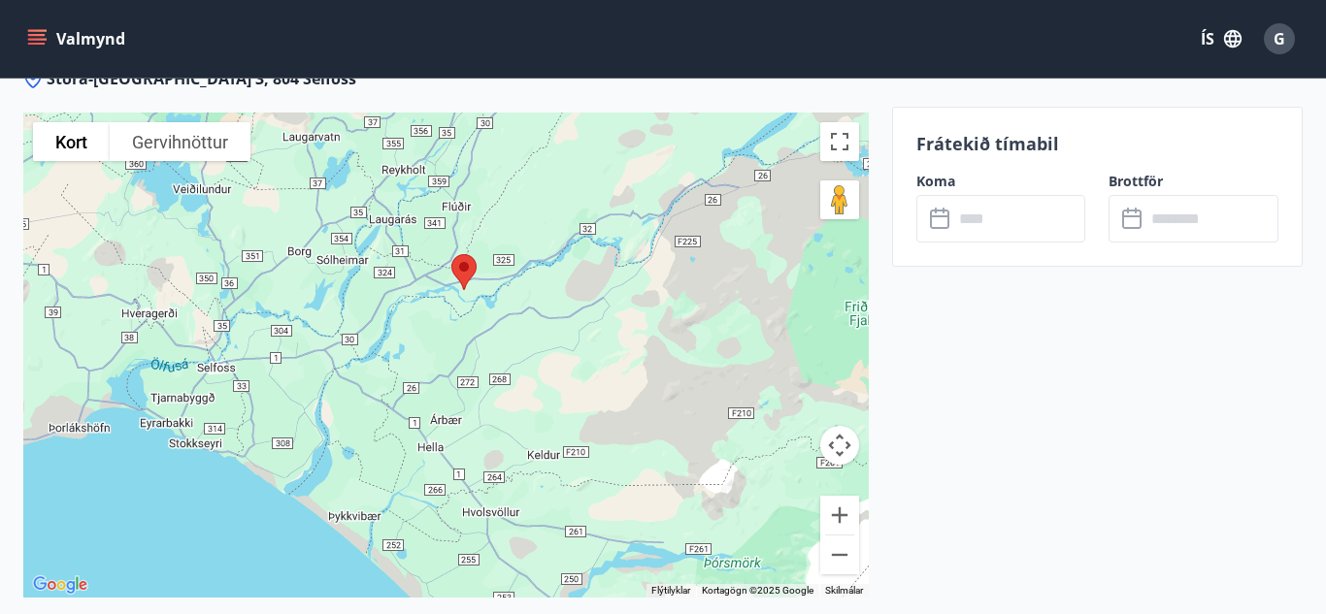
drag, startPoint x: 508, startPoint y: 261, endPoint x: 565, endPoint y: 370, distance: 122.9
click at [565, 370] on div at bounding box center [445, 355] width 845 height 485
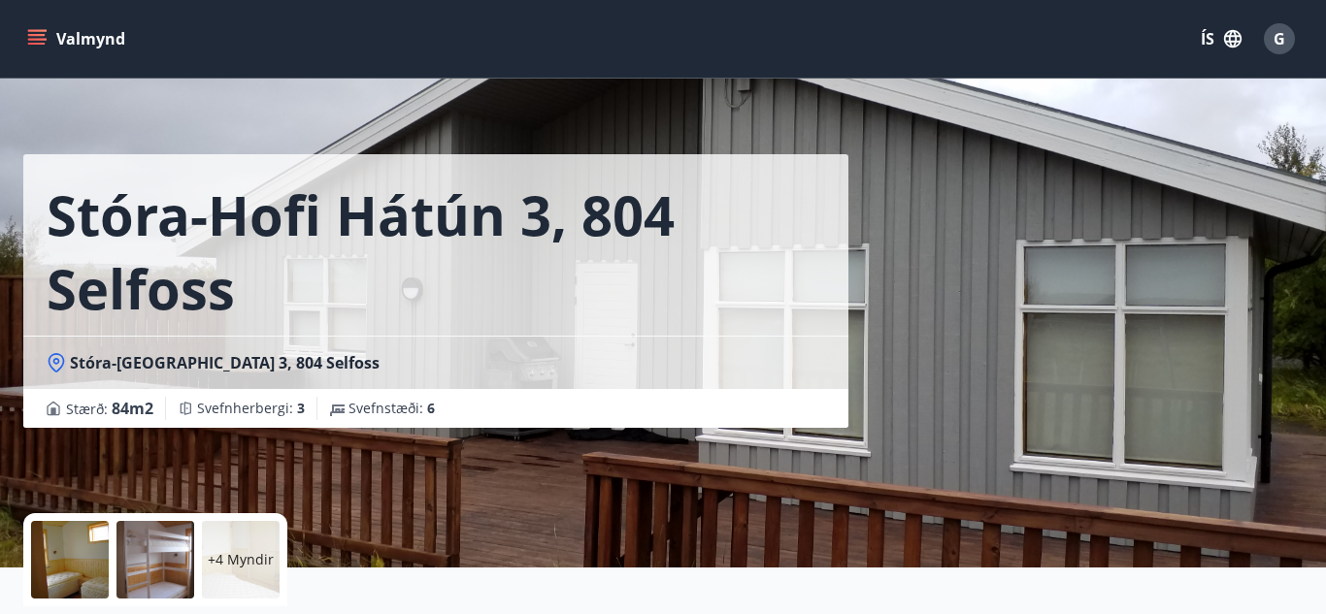
scroll to position [143, 0]
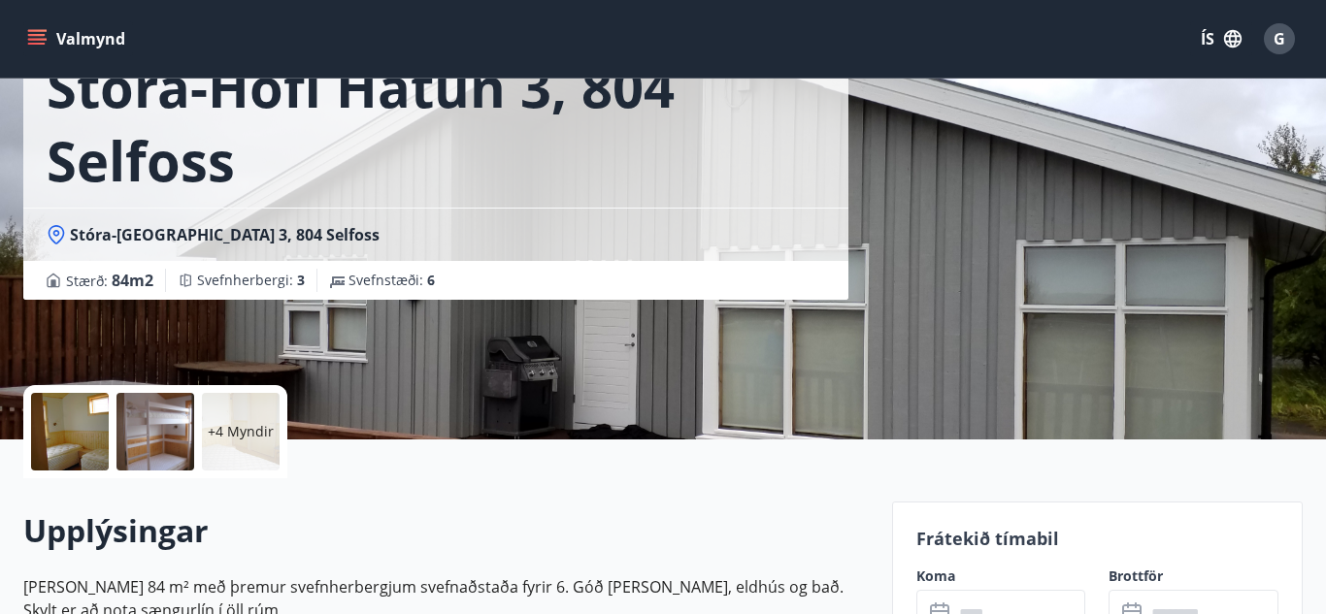
click at [81, 434] on div at bounding box center [70, 432] width 78 height 78
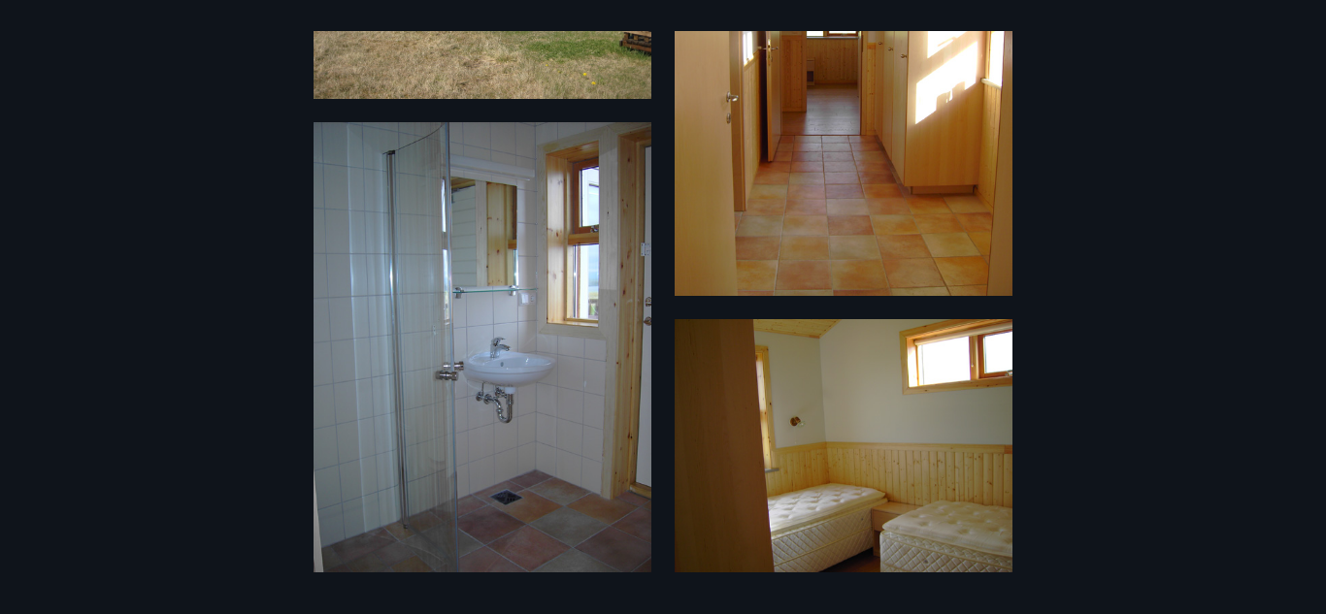
scroll to position [0, 0]
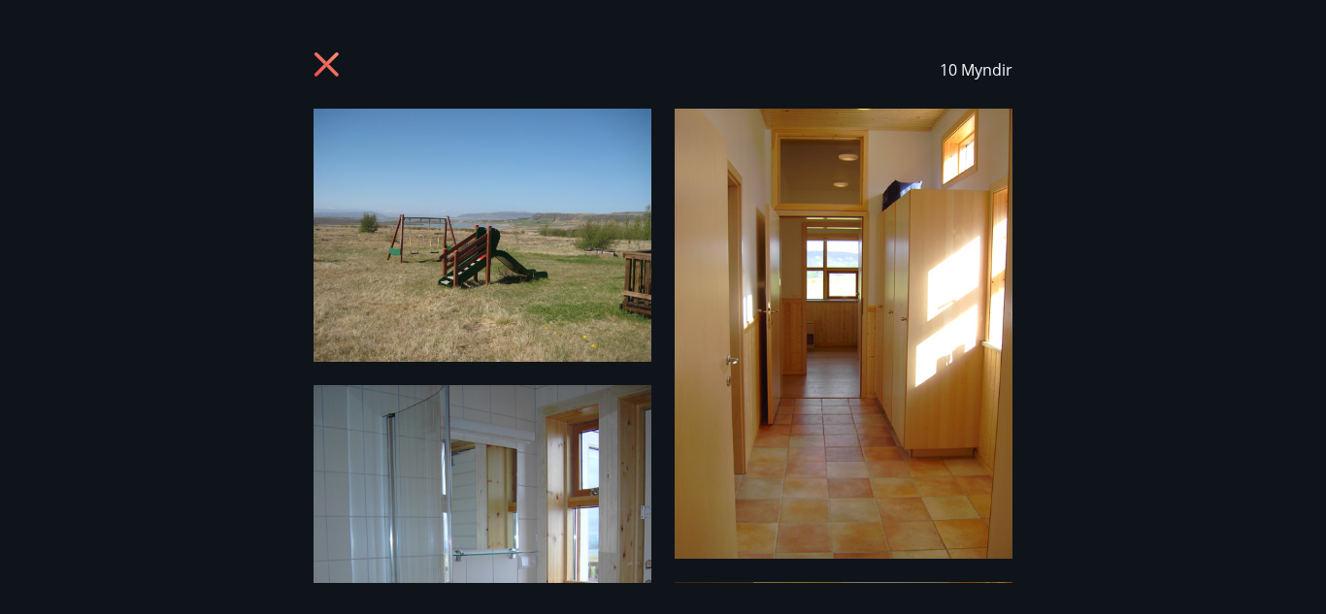
click at [330, 60] on icon at bounding box center [326, 64] width 24 height 24
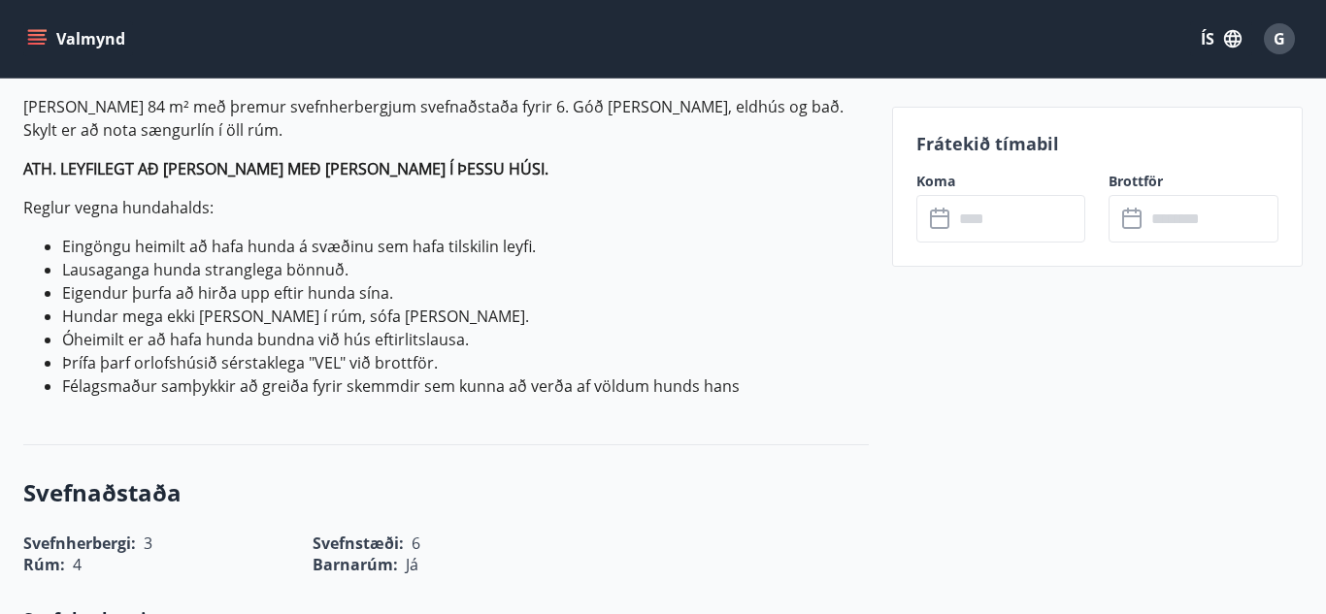
scroll to position [346, 0]
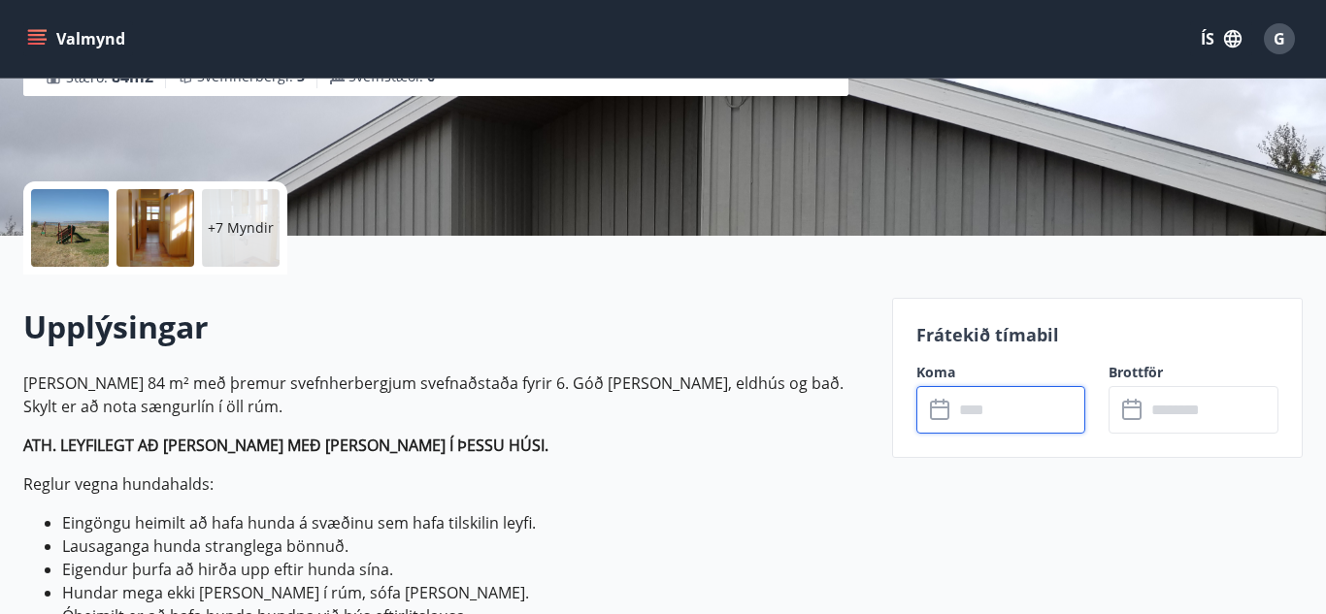
click at [986, 412] on input "text" at bounding box center [1019, 410] width 133 height 48
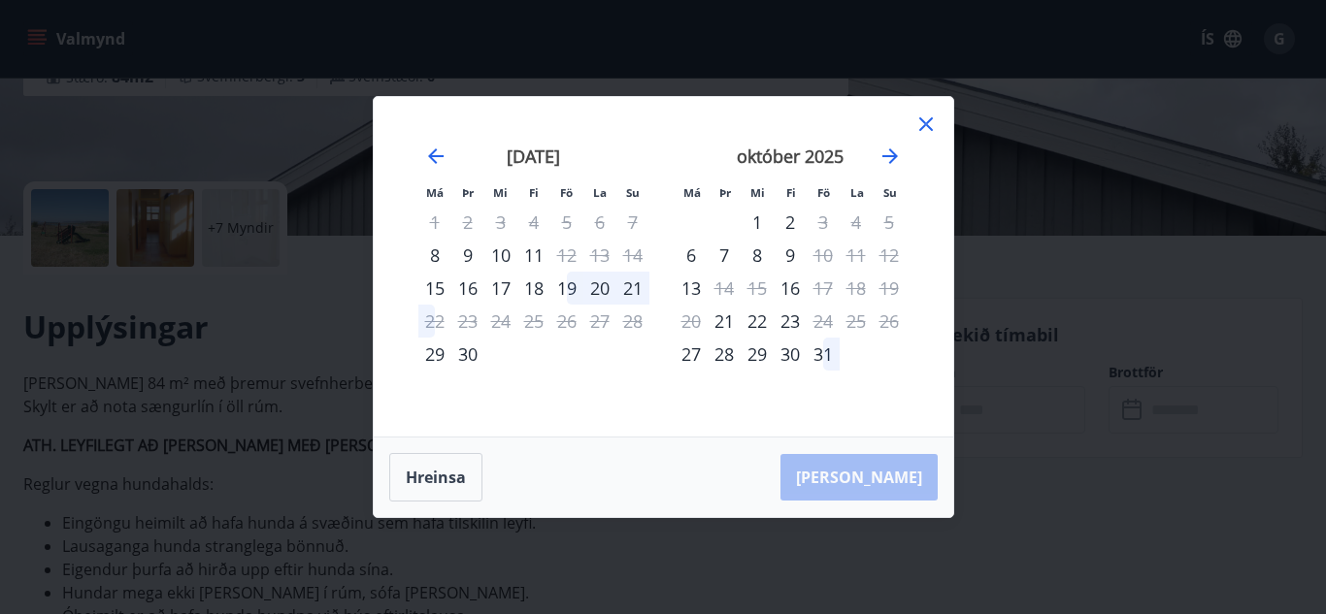
click at [465, 256] on div "9" at bounding box center [467, 255] width 33 height 33
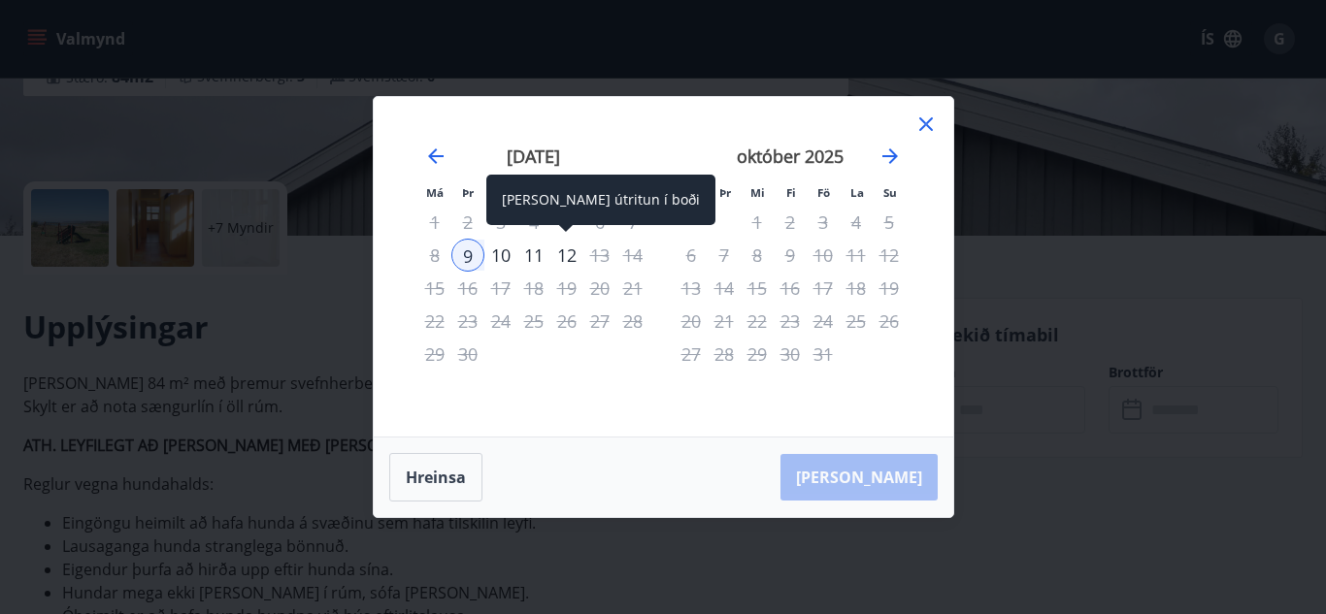
click at [567, 262] on div "12" at bounding box center [566, 255] width 33 height 33
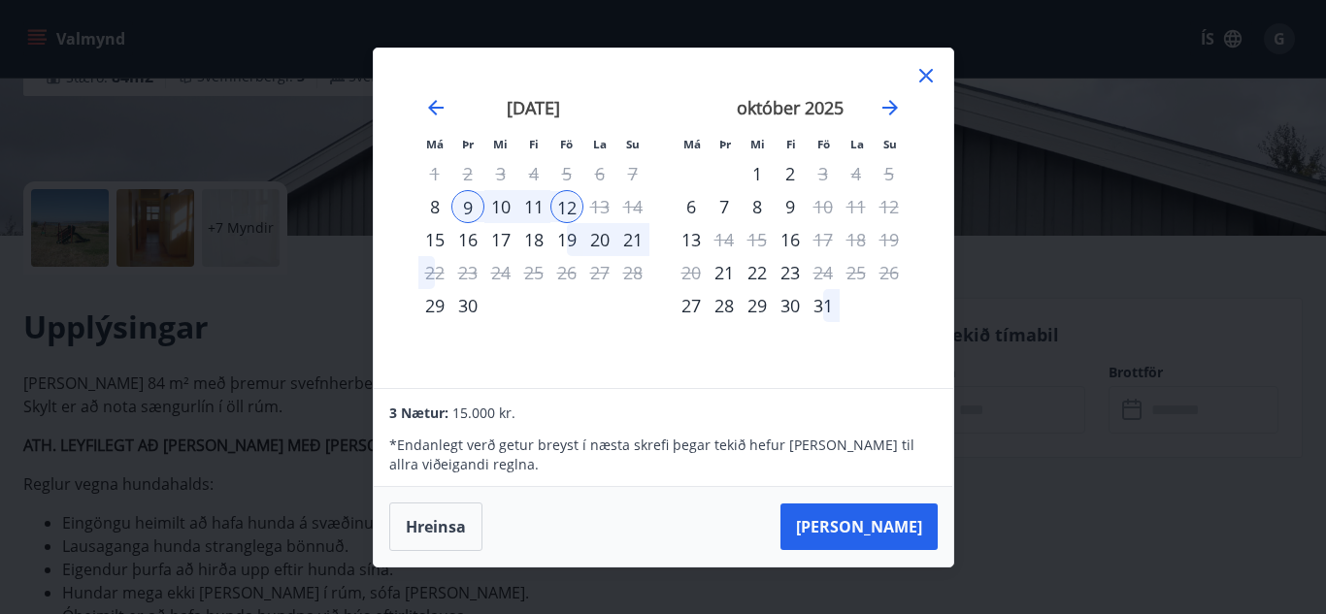
click at [869, 529] on button "Taka Frá" at bounding box center [858, 527] width 157 height 47
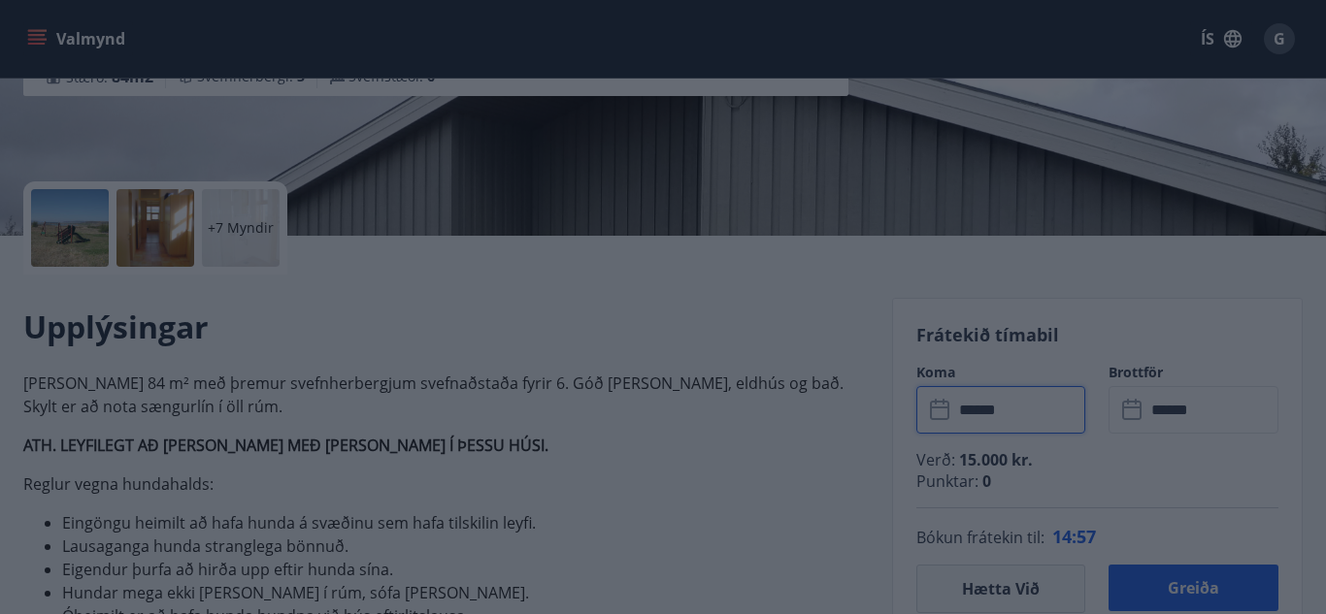
type input "******"
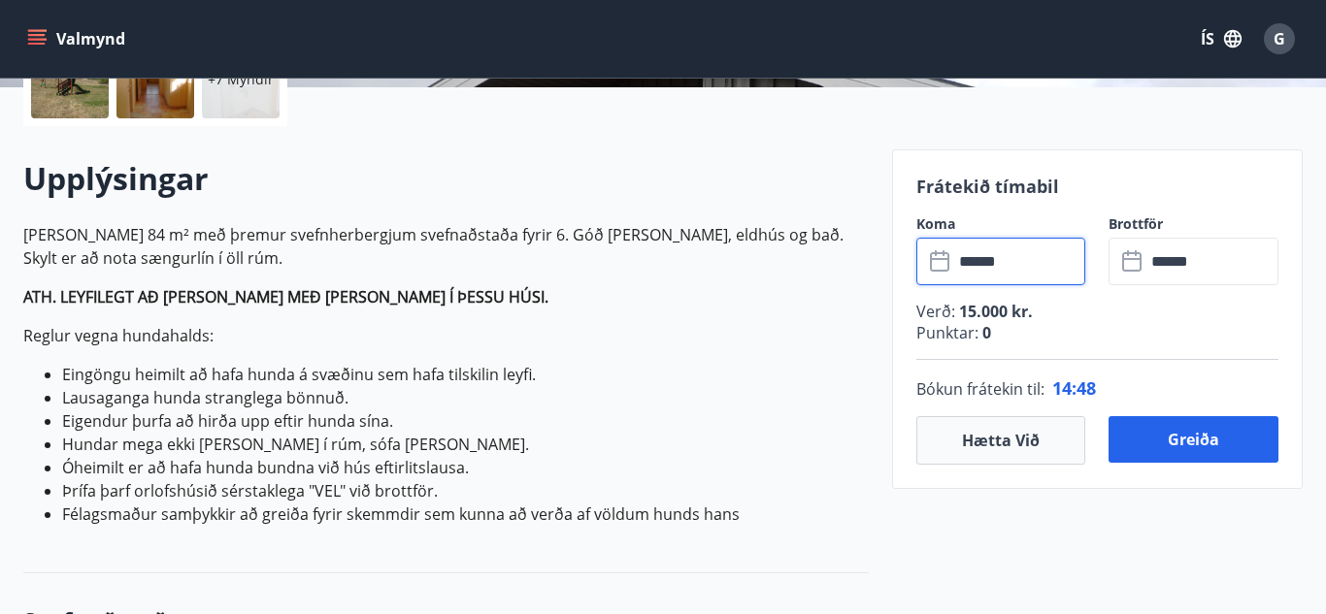
scroll to position [503, 0]
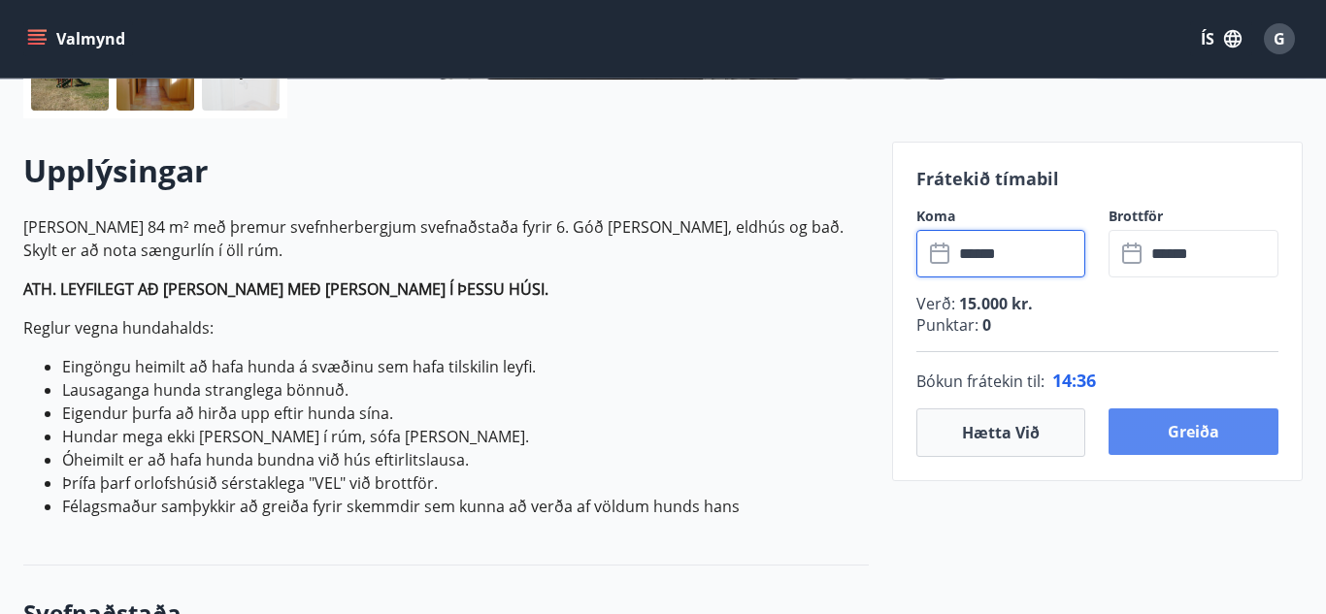
click at [1164, 432] on button "Greiða" at bounding box center [1193, 432] width 170 height 47
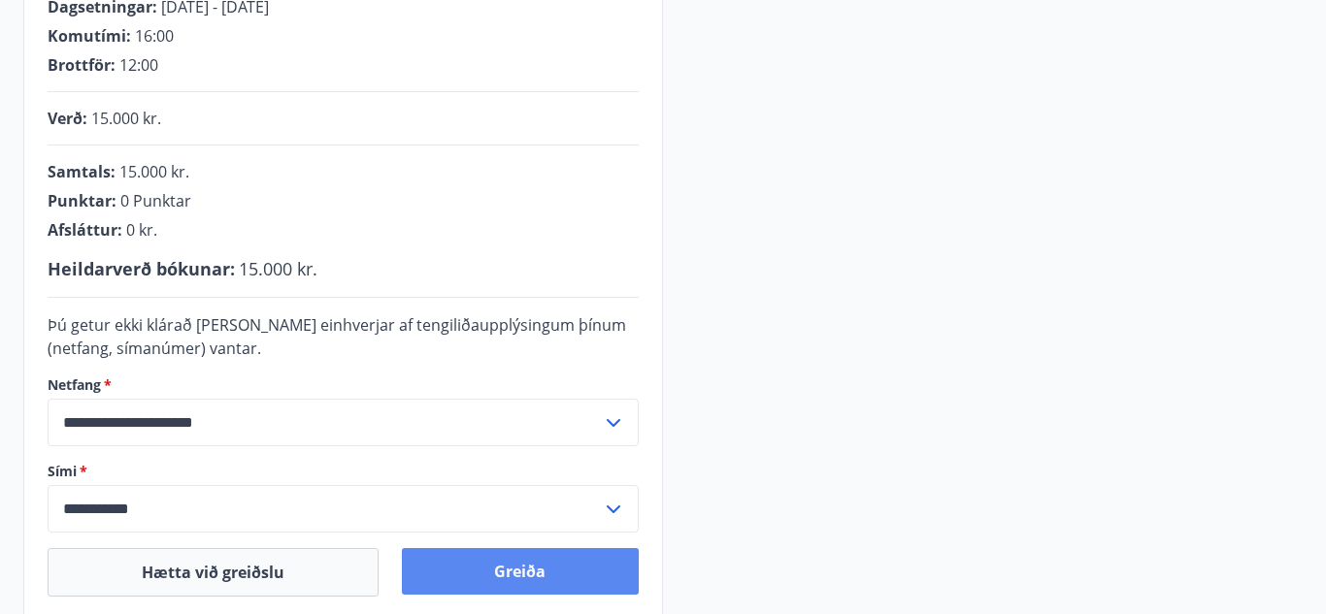
scroll to position [517, 0]
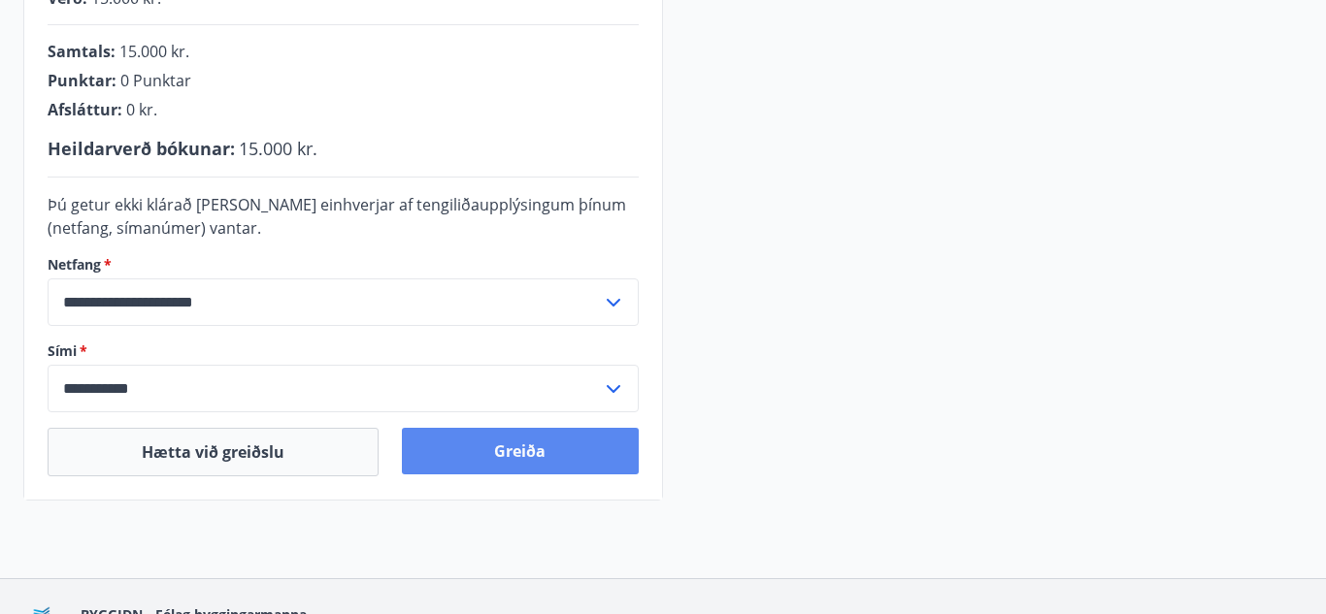
click at [497, 461] on button "Greiða" at bounding box center [521, 451] width 238 height 47
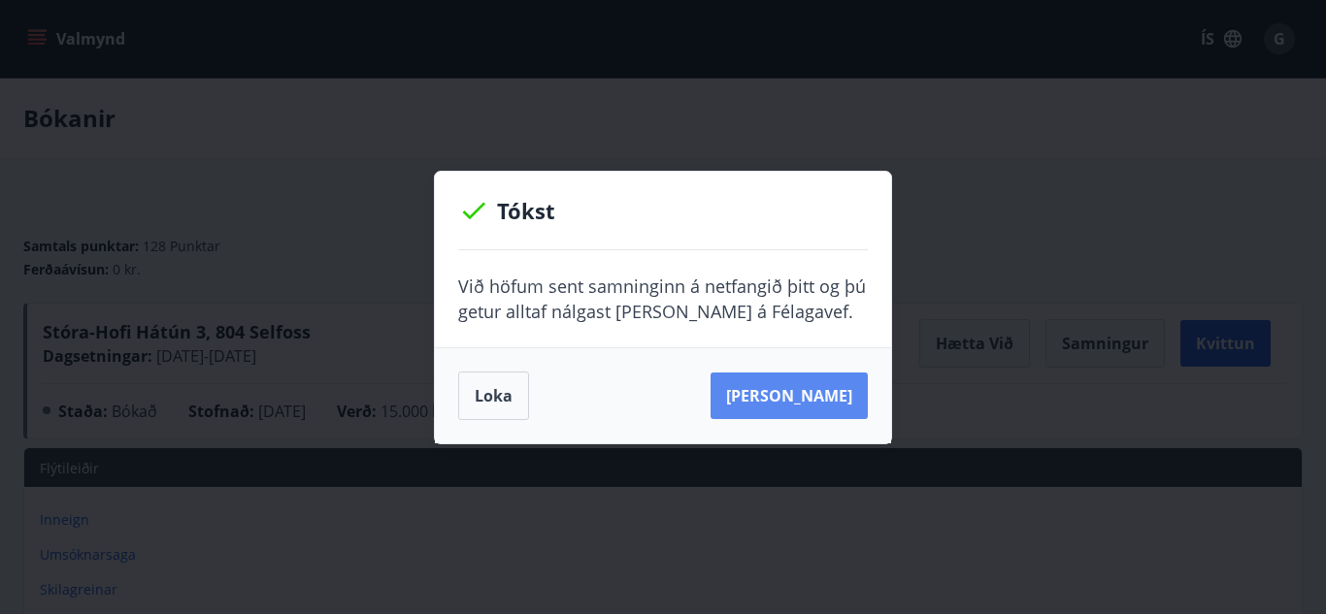
click at [840, 392] on button "Sjá samning" at bounding box center [788, 396] width 157 height 47
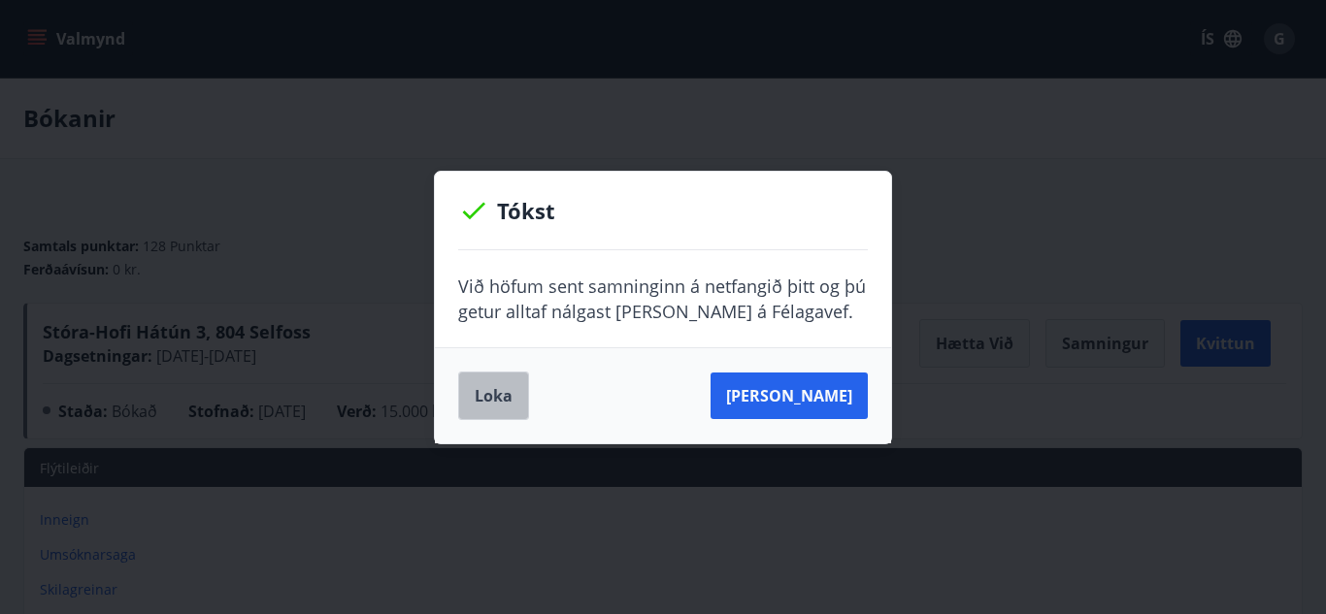
click at [478, 390] on button "Loka" at bounding box center [493, 396] width 71 height 49
